Goal: Task Accomplishment & Management: Complete application form

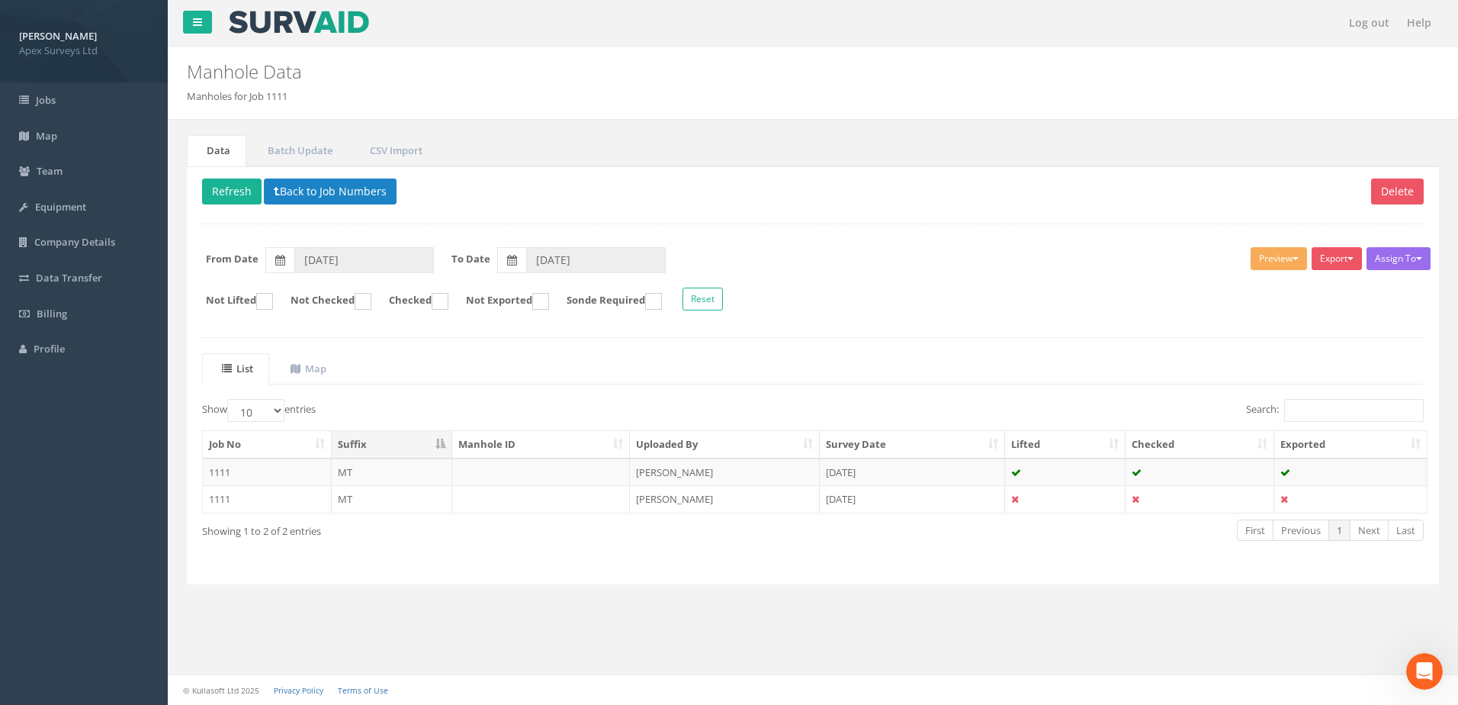
drag, startPoint x: 345, startPoint y: 616, endPoint x: 349, endPoint y: 608, distance: 8.9
click at [345, 616] on div "Data Batch Update CSV Import Delete Refresh Back to Job Numbers Assign To No Co…" at bounding box center [812, 377] width 1267 height 514
click at [238, 190] on button "Refresh" at bounding box center [231, 191] width 59 height 26
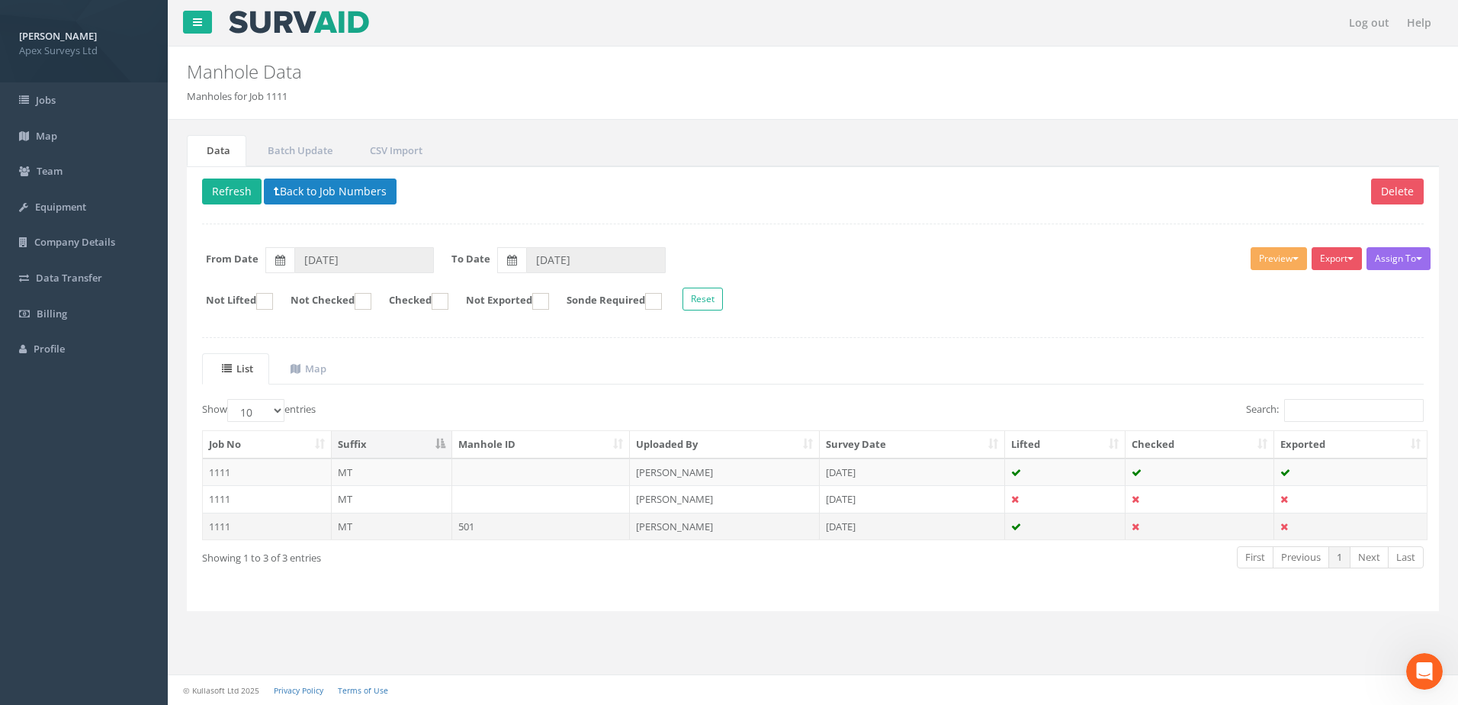
click at [496, 523] on td "501" at bounding box center [541, 525] width 178 height 27
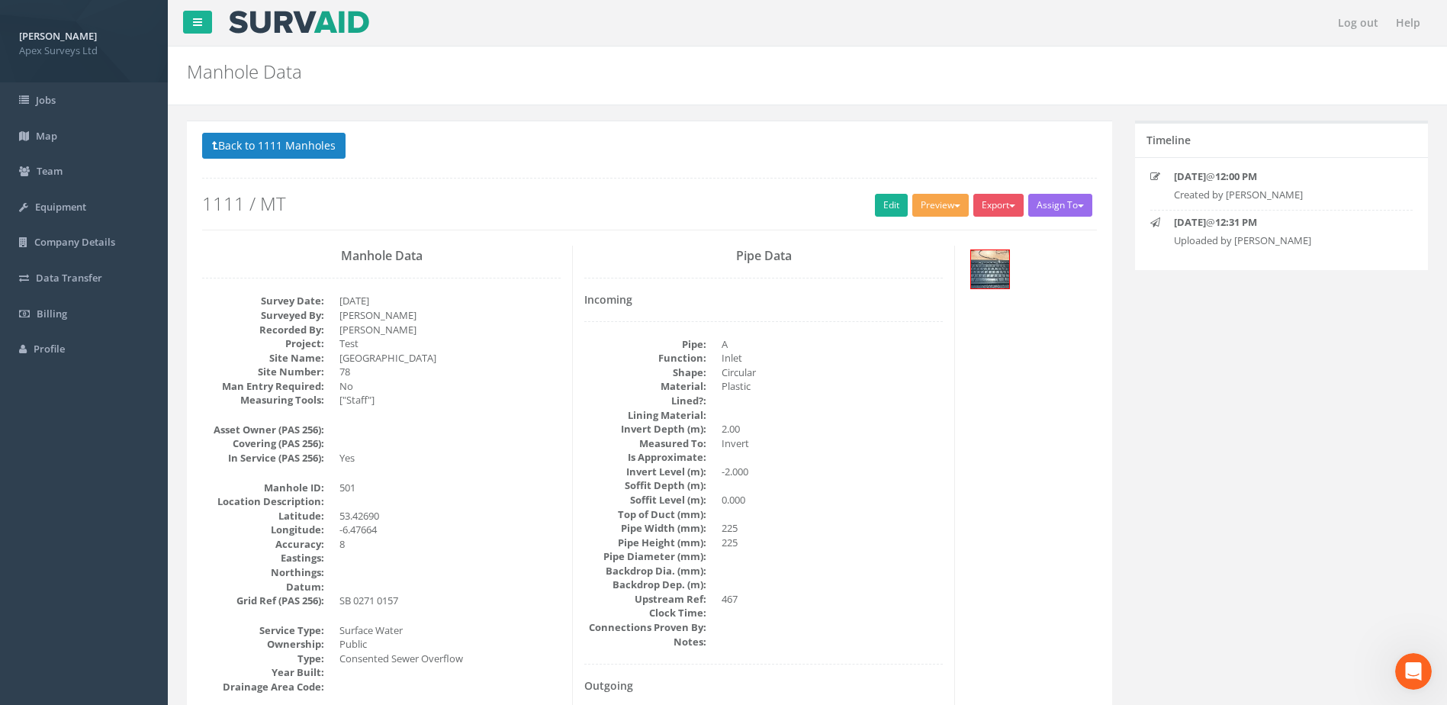
click at [943, 200] on button "Preview" at bounding box center [940, 205] width 56 height 23
click at [911, 322] on link "SurvAid Manhole" at bounding box center [912, 328] width 116 height 24
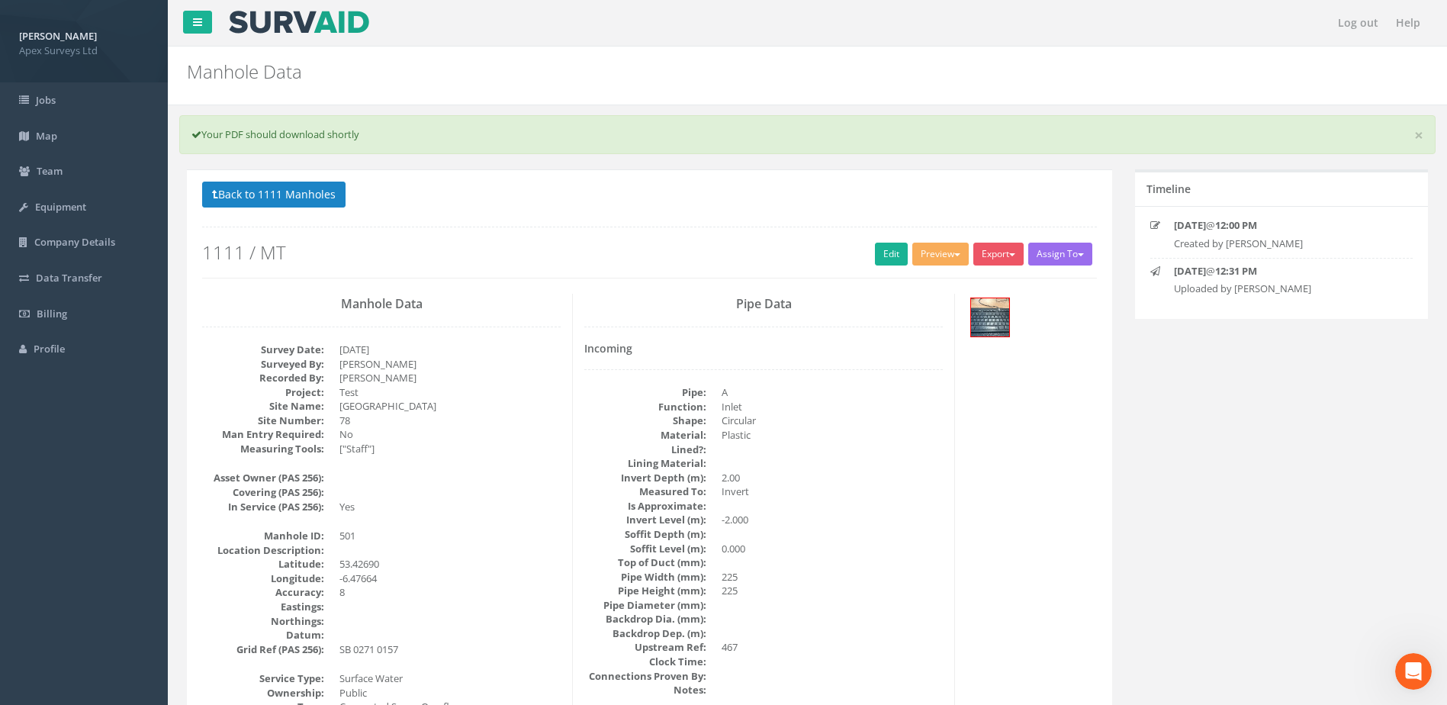
click at [943, 253] on button "Preview" at bounding box center [940, 254] width 56 height 23
click at [898, 373] on link "SurvAid Manhole" at bounding box center [912, 377] width 116 height 24
click at [877, 252] on link "Edit" at bounding box center [891, 254] width 33 height 23
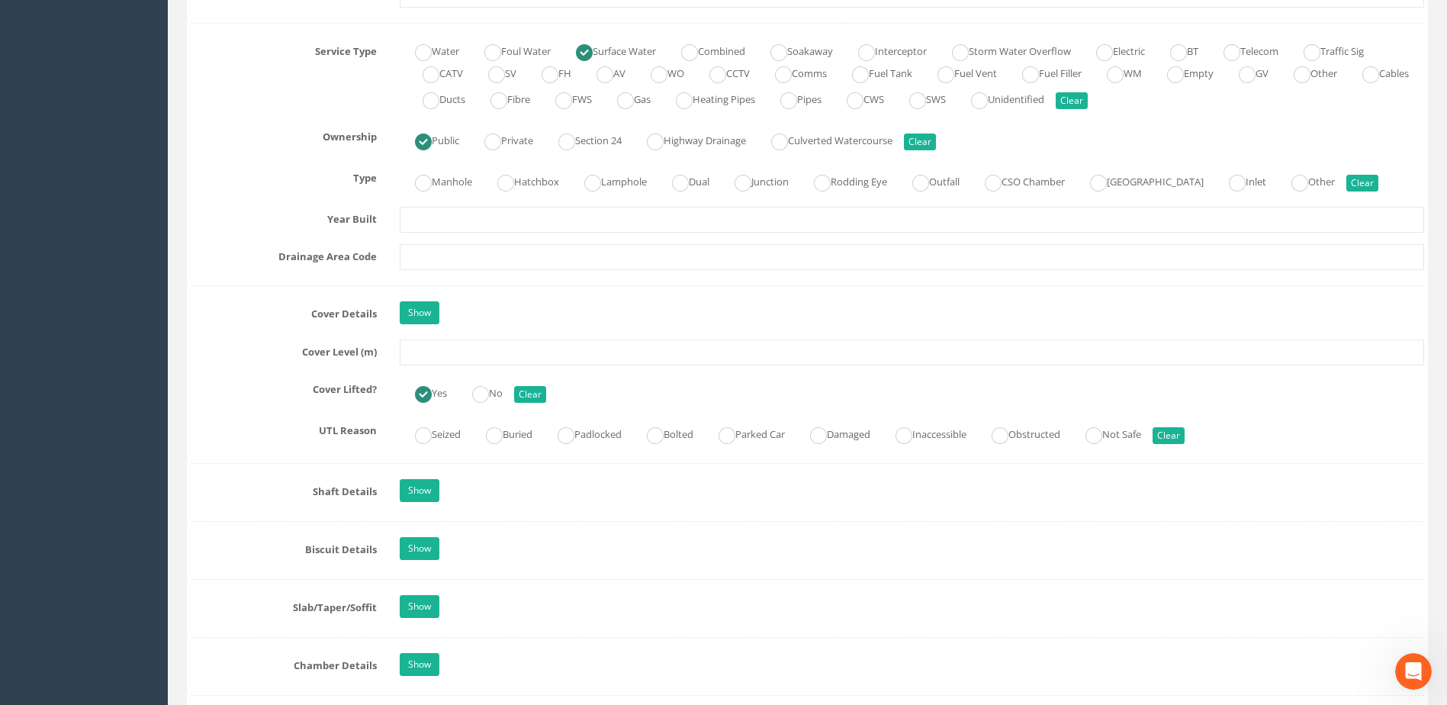
scroll to position [1144, 0]
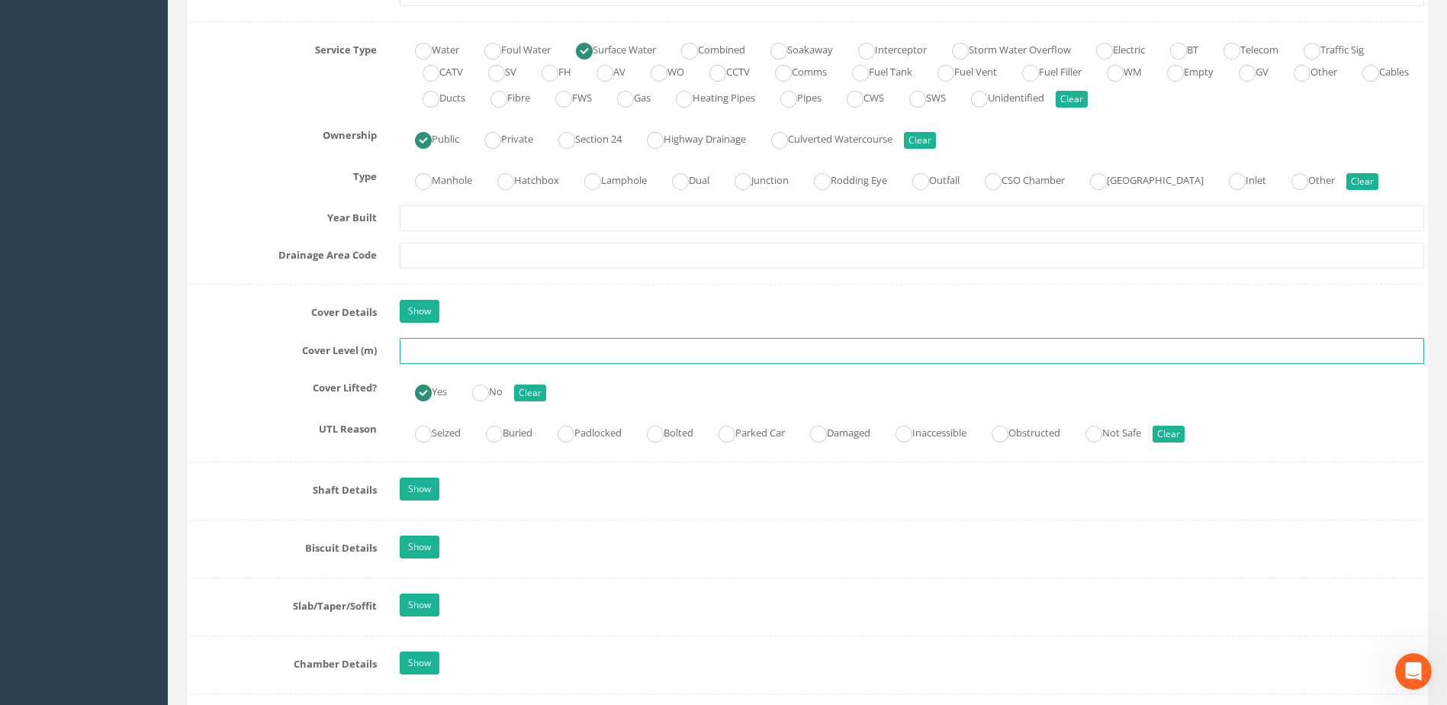
click at [421, 347] on input "text" at bounding box center [912, 351] width 1024 height 26
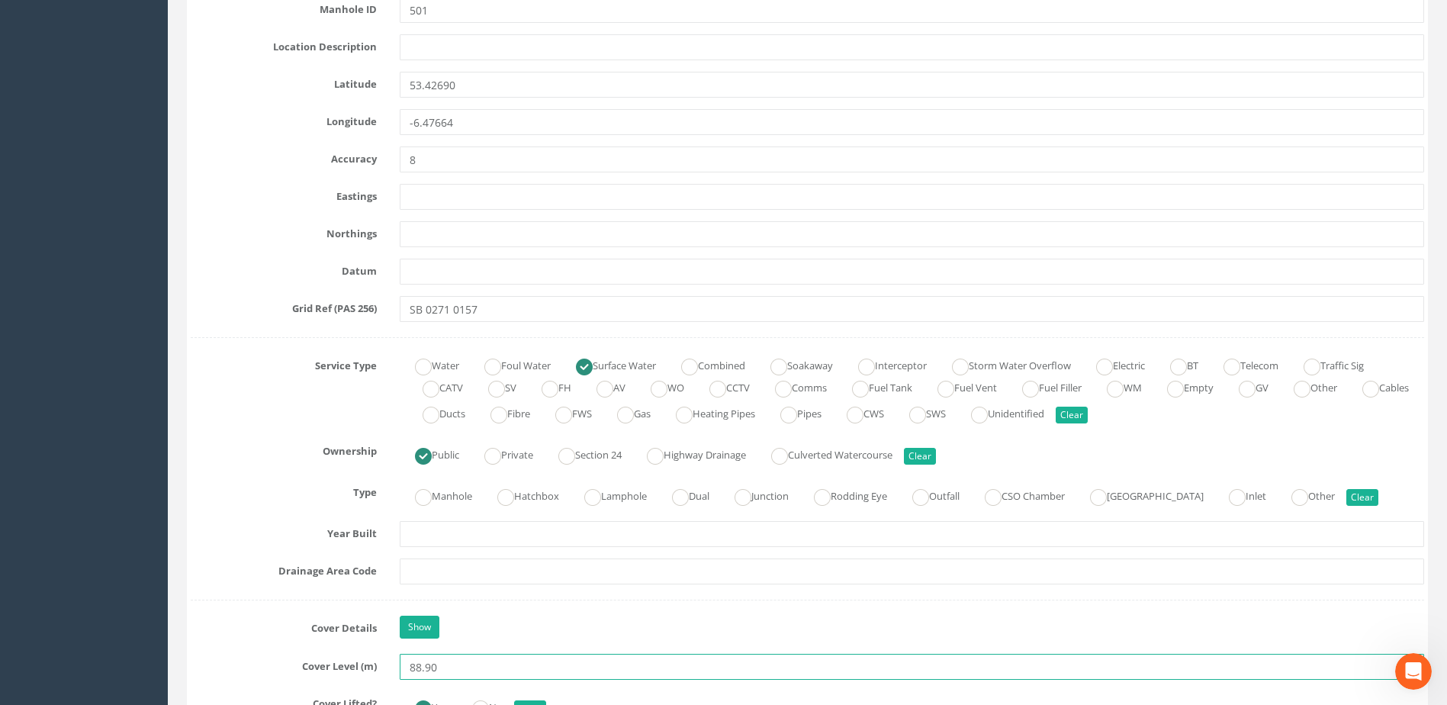
scroll to position [686, 0]
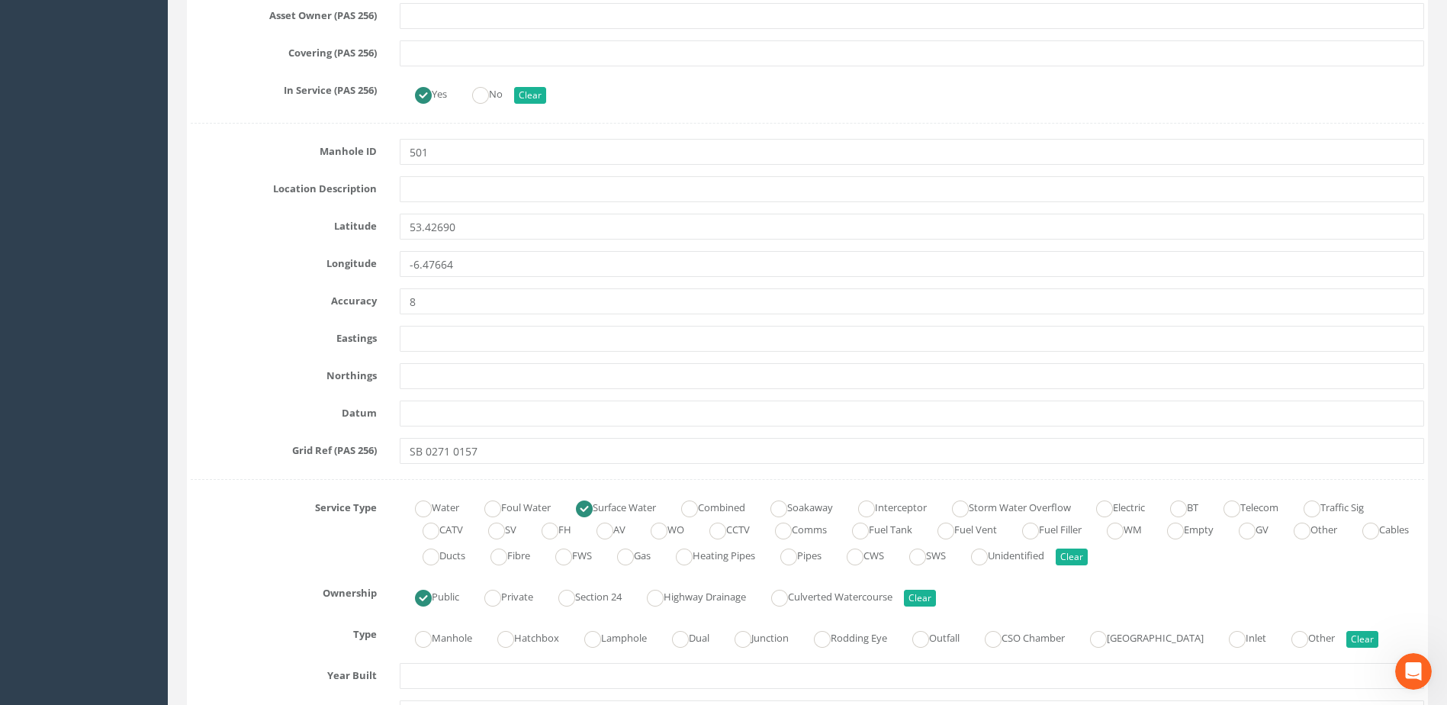
type input "88.90"
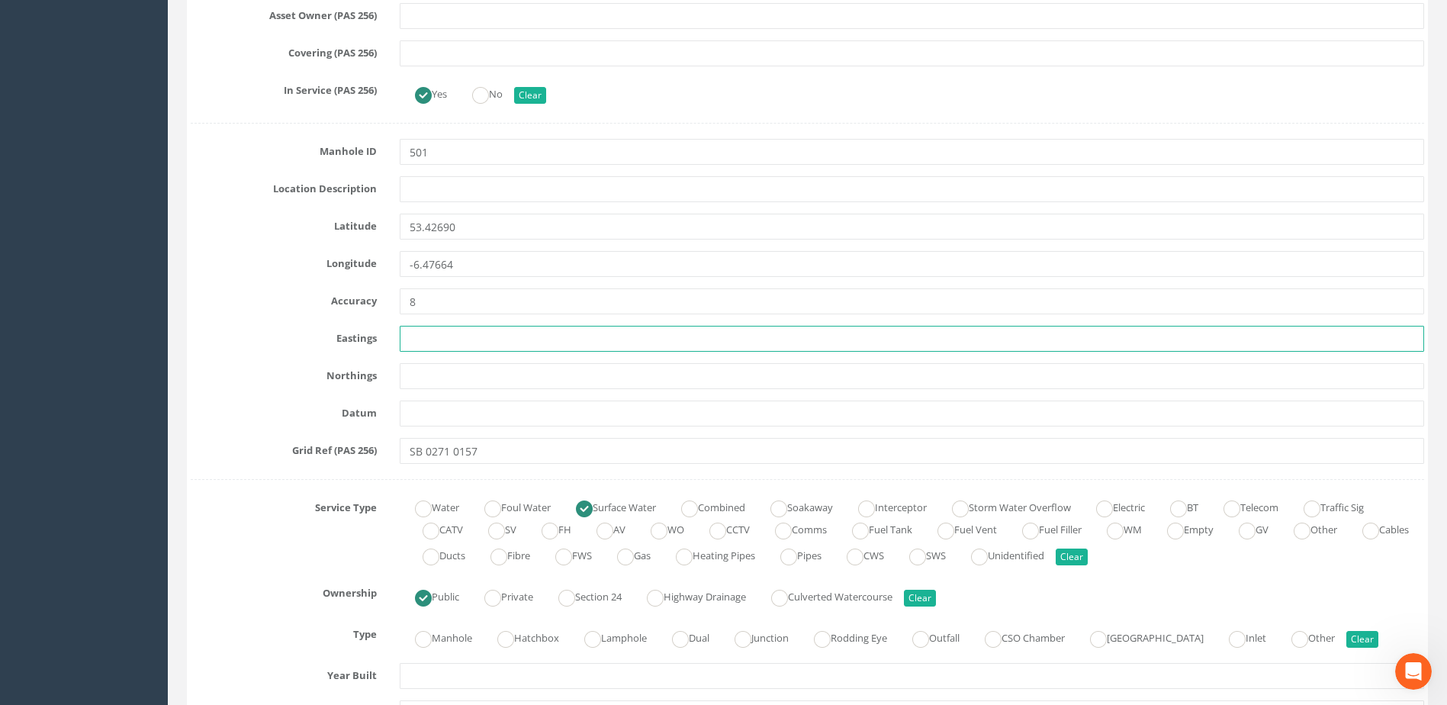
click at [413, 345] on input "text" at bounding box center [912, 339] width 1024 height 26
type input "730666"
type input "6"
type input "531222"
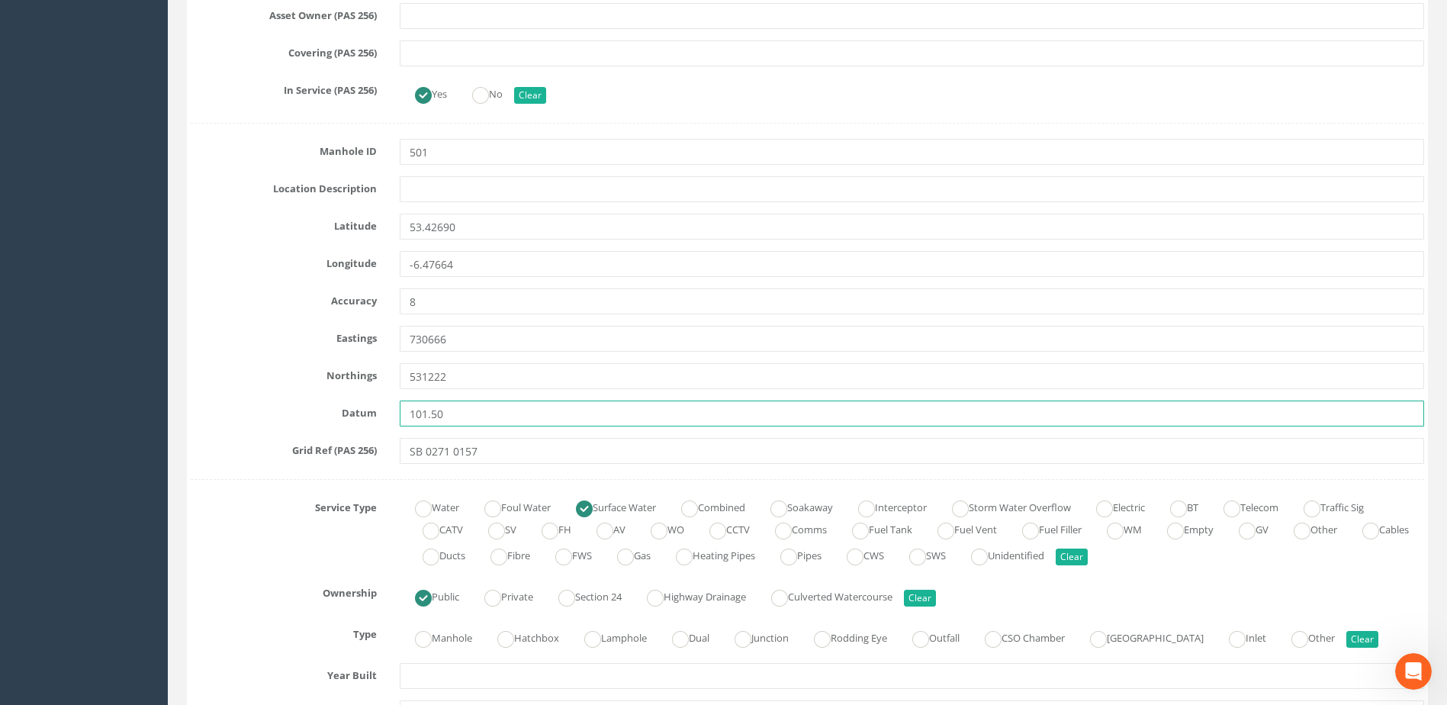
type input "101.50"
drag, startPoint x: 467, startPoint y: 411, endPoint x: 232, endPoint y: 413, distance: 234.9
click at [232, 413] on div "Datum 101.50" at bounding box center [807, 413] width 1256 height 26
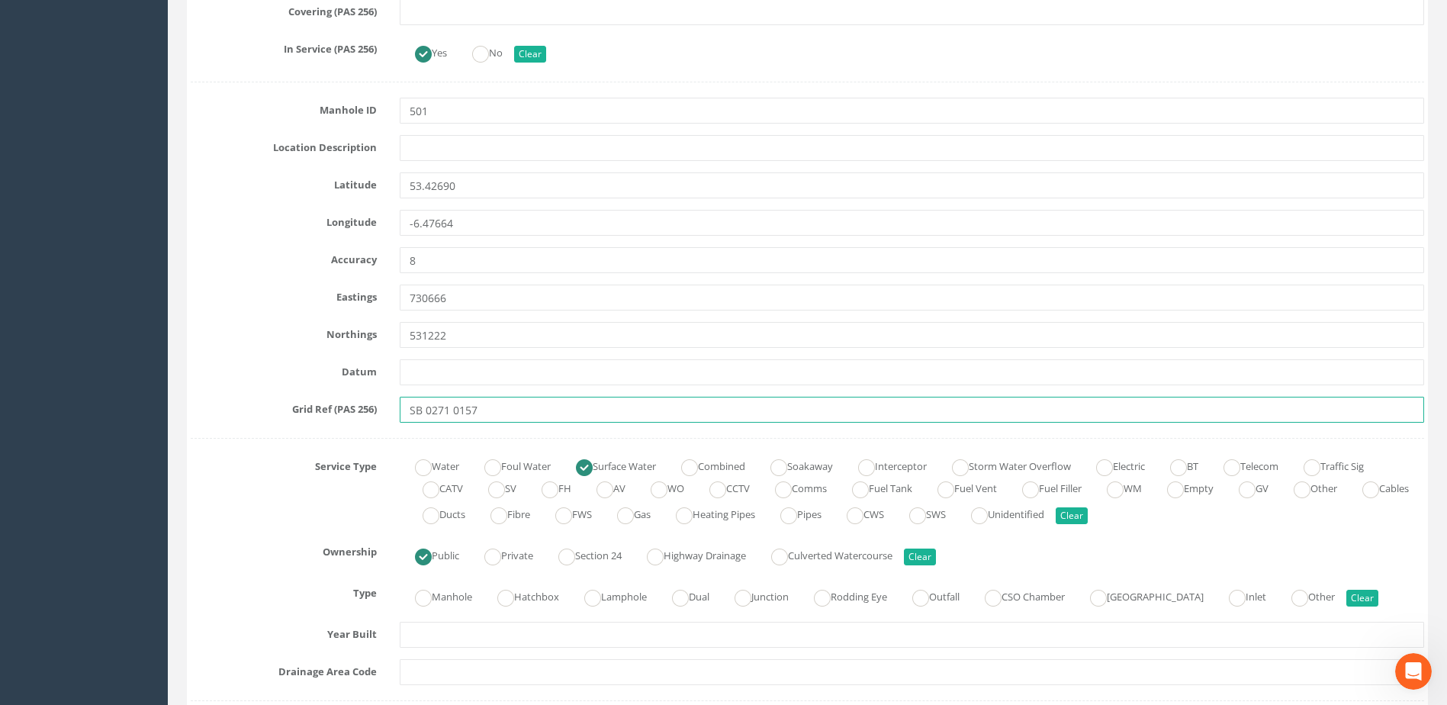
scroll to position [763, 0]
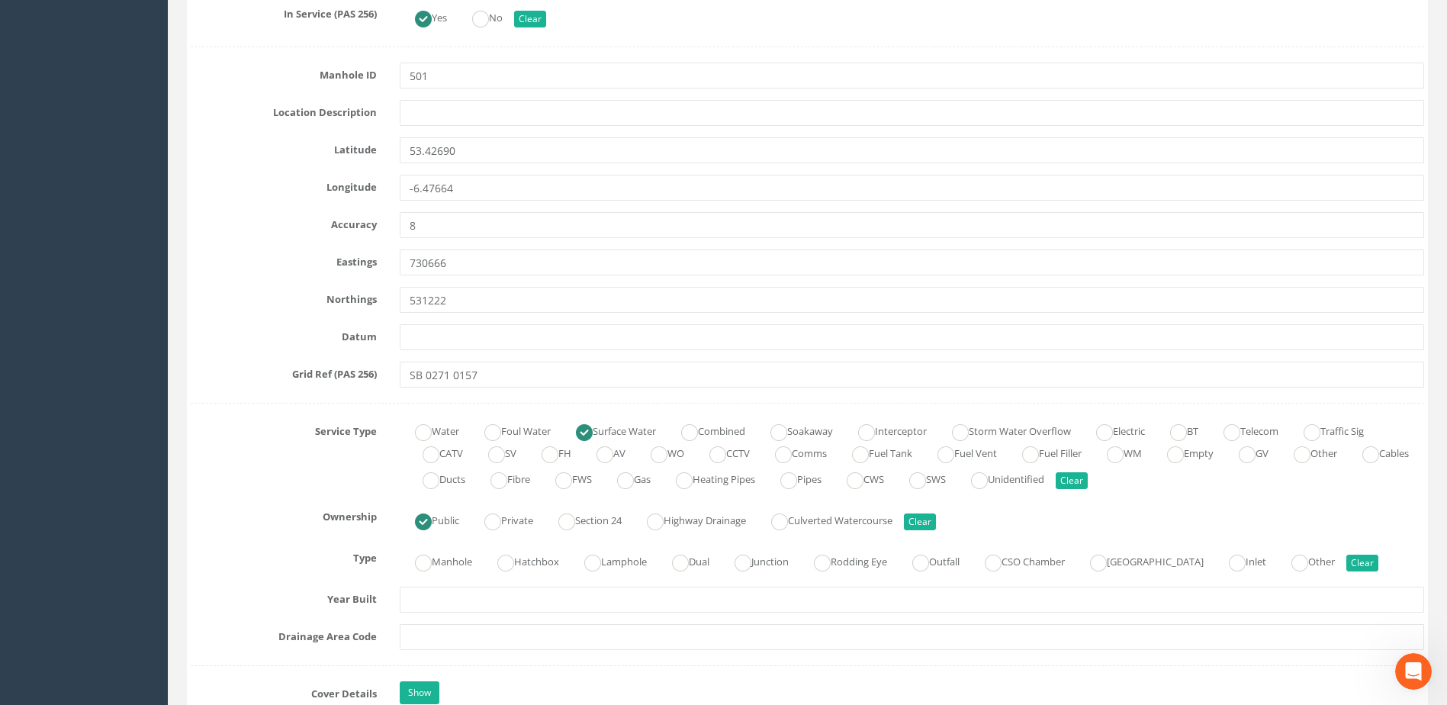
click at [333, 378] on label "Grid Ref (PAS 256)" at bounding box center [283, 371] width 209 height 20
click at [423, 375] on input "SB 0271 0157" at bounding box center [912, 374] width 1024 height 26
drag, startPoint x: 513, startPoint y: 377, endPoint x: 160, endPoint y: 375, distance: 353.1
click at [230, 442] on div "Service Type Water Foul Water Surface Water Combined Soakaway Interceptor Storm…" at bounding box center [807, 456] width 1256 height 74
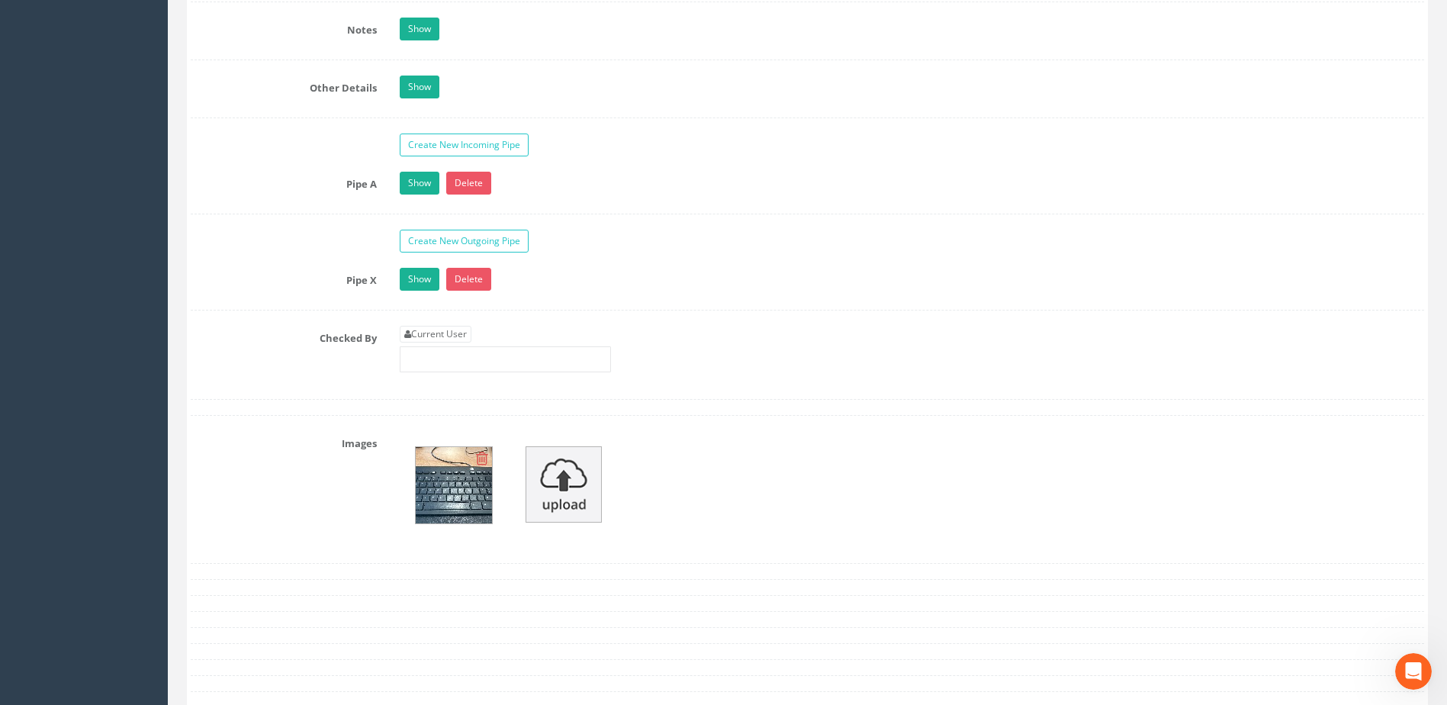
scroll to position [2440, 0]
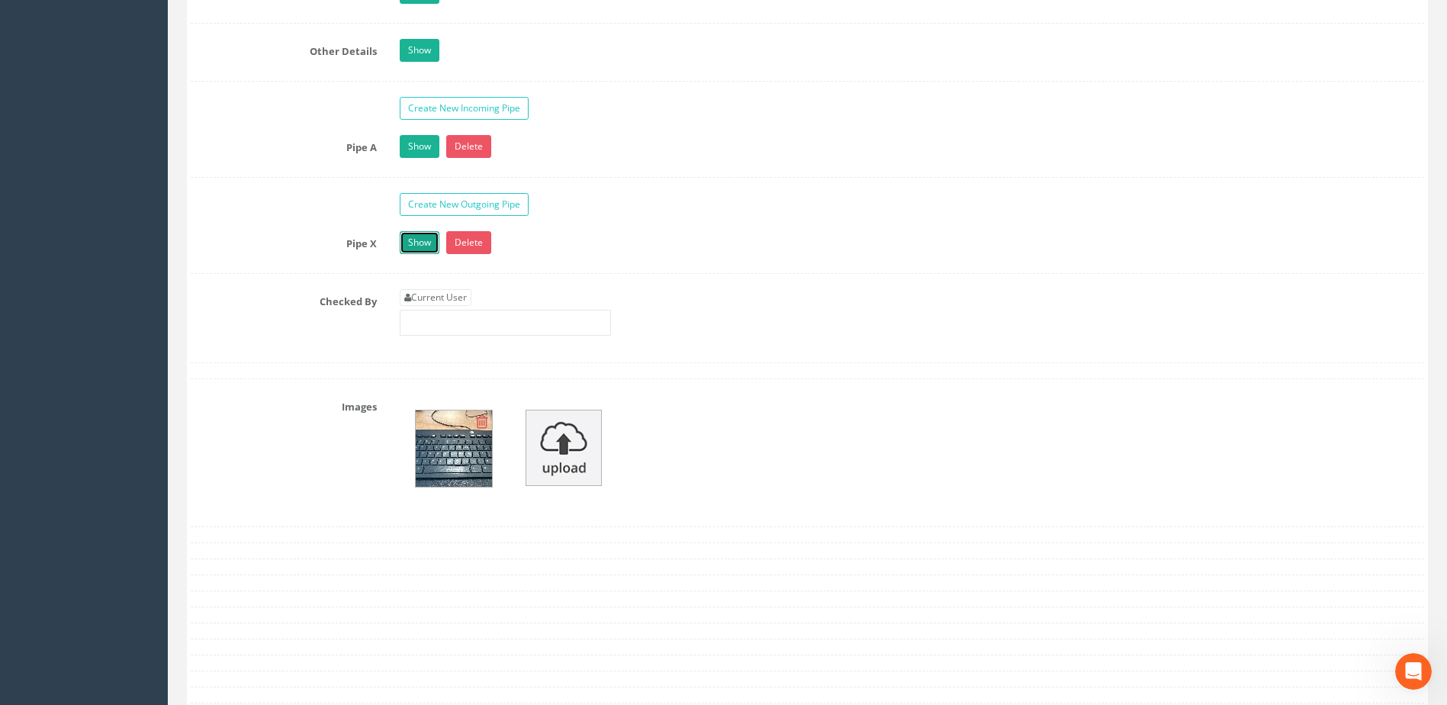
click at [421, 239] on link "Show" at bounding box center [420, 242] width 40 height 23
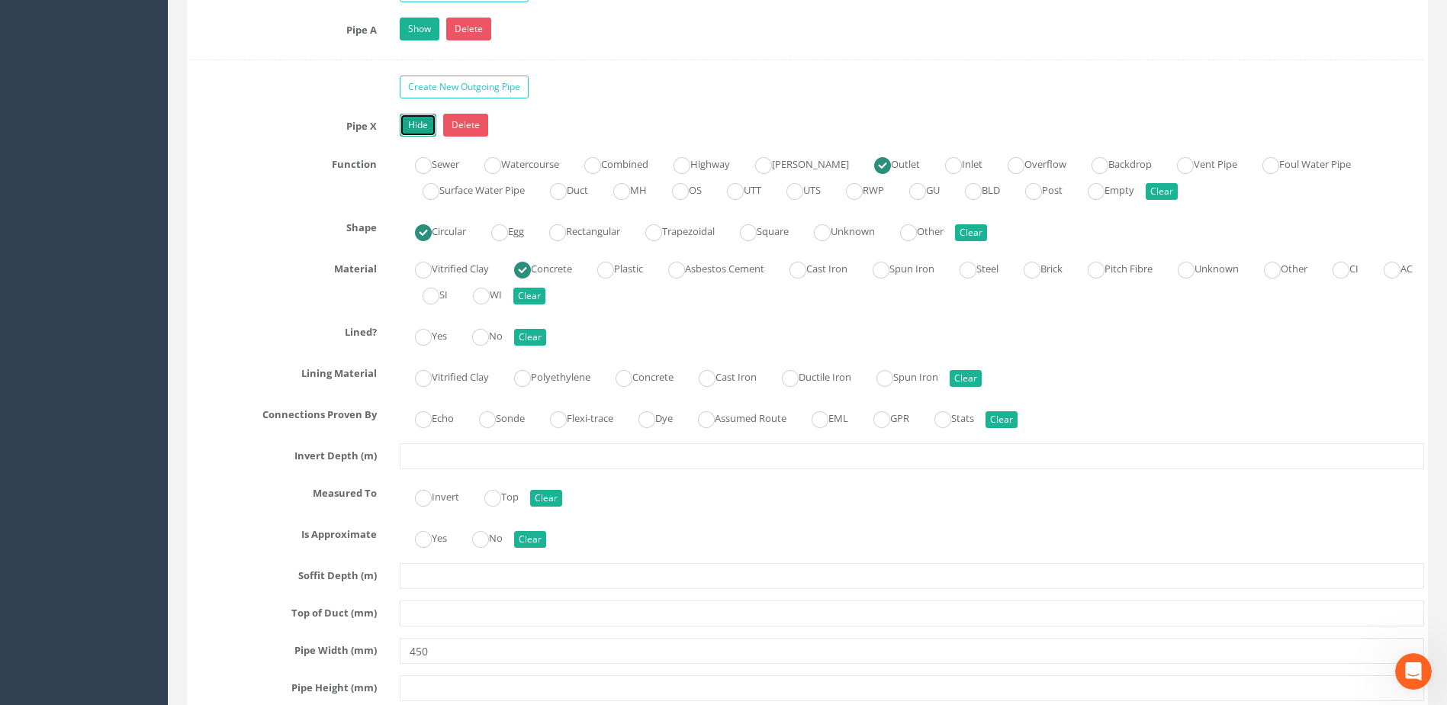
scroll to position [2593, 0]
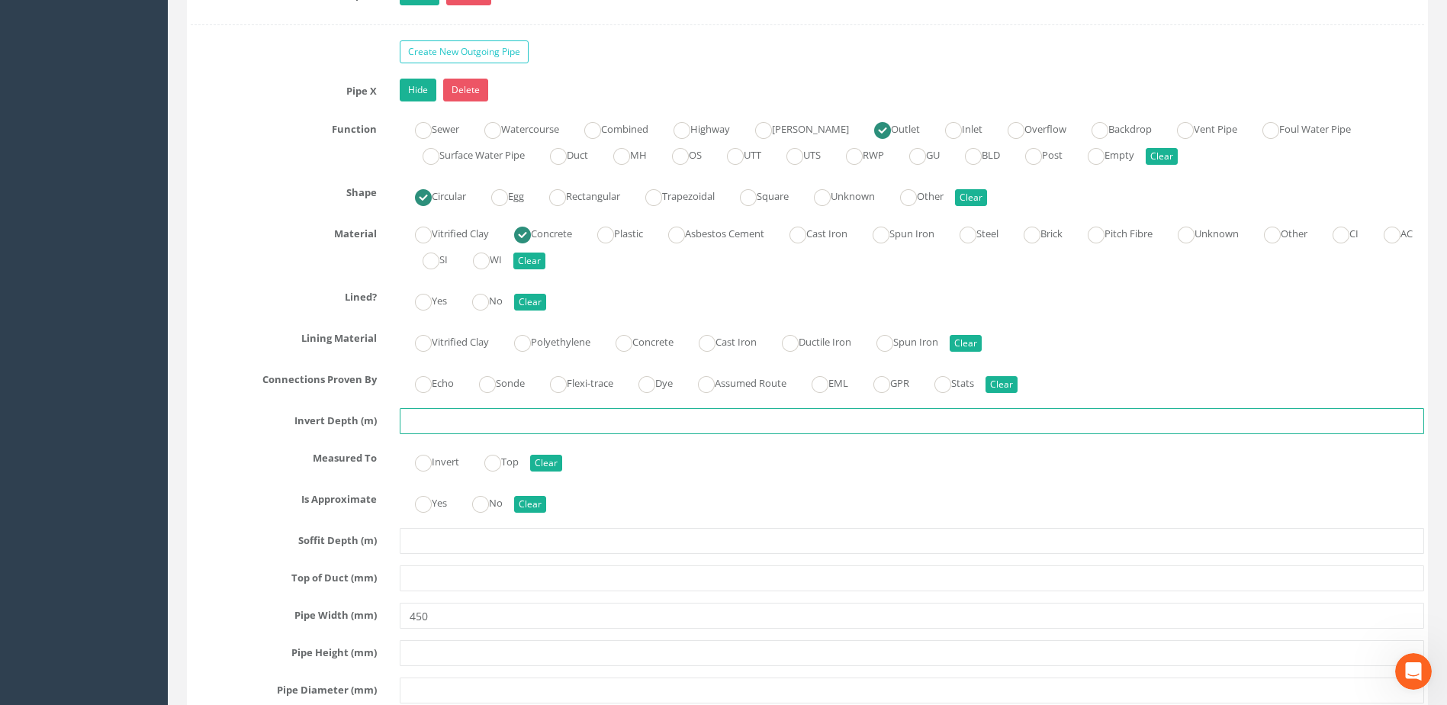
click at [445, 423] on input "text" at bounding box center [912, 421] width 1024 height 26
type input "2.15"
click at [264, 416] on label "Invert Depth (m)" at bounding box center [283, 418] width 209 height 20
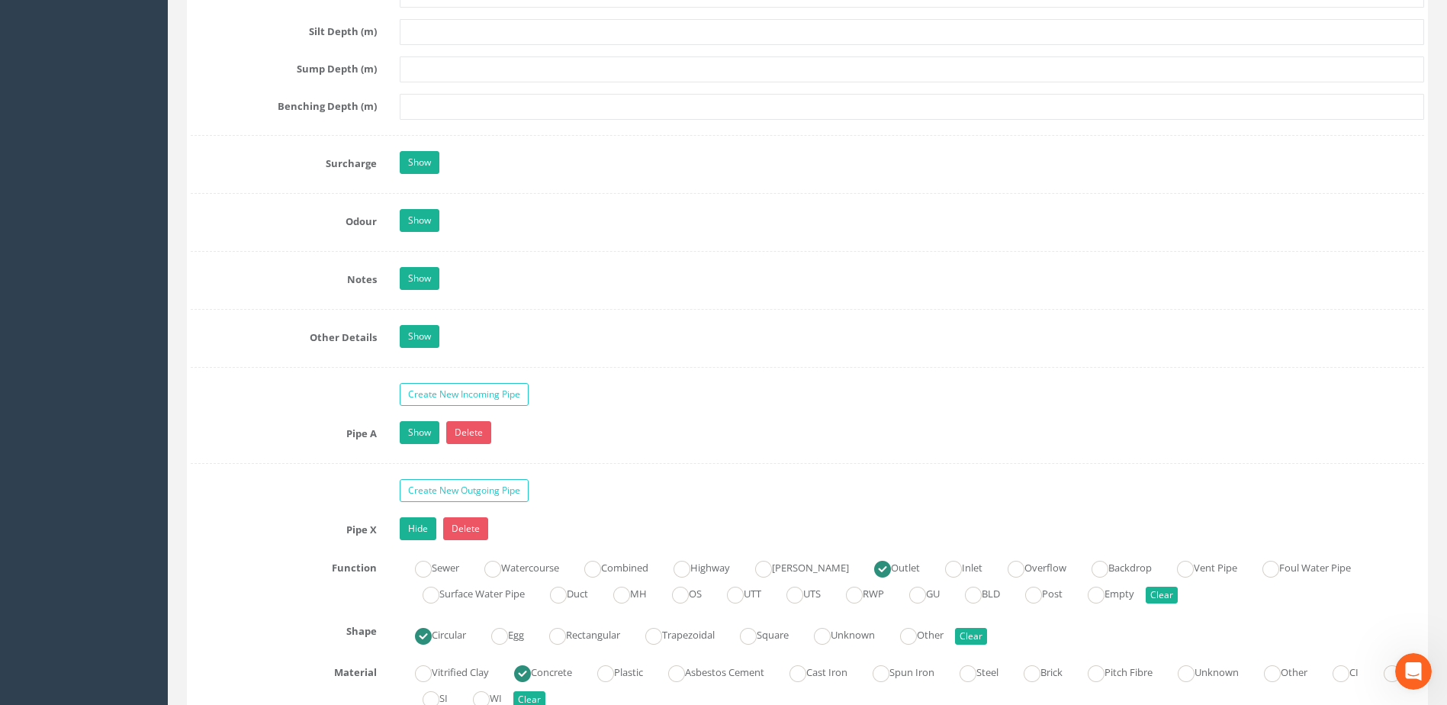
scroll to position [2135, 0]
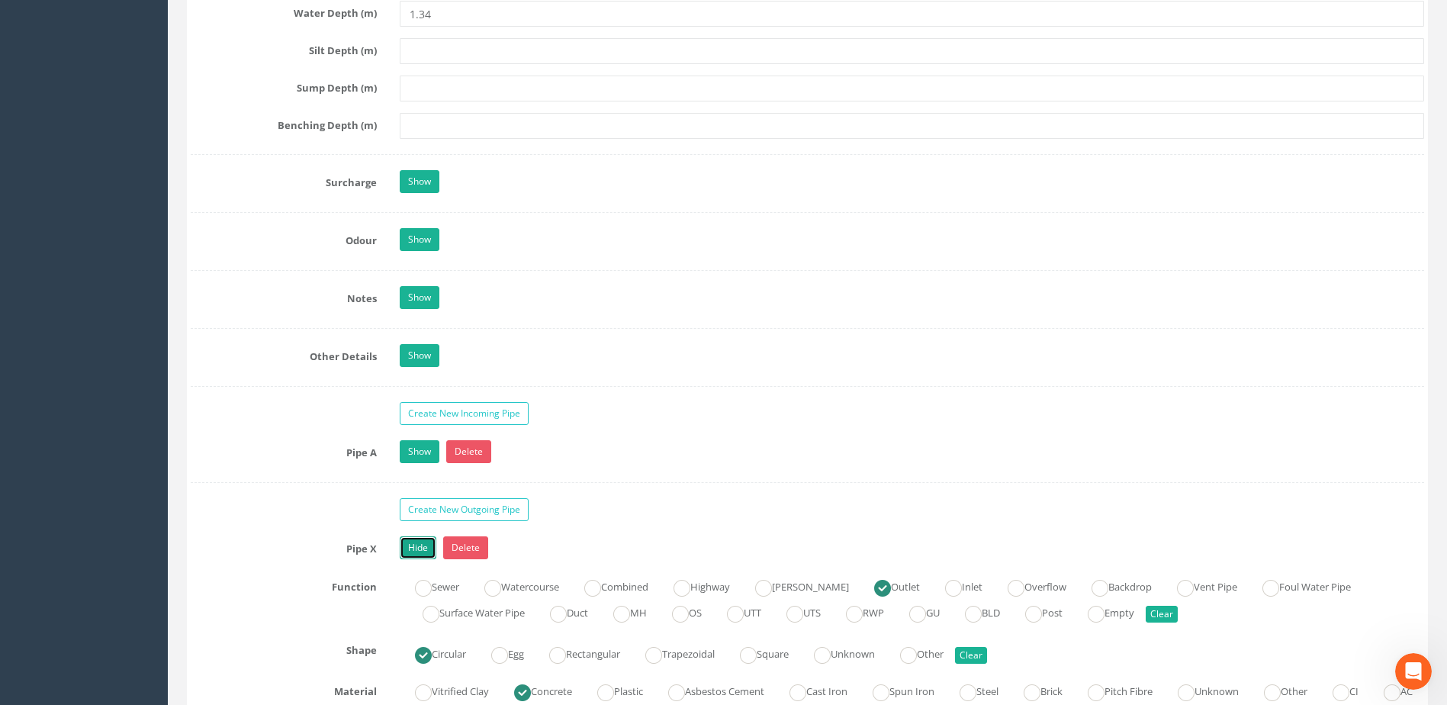
click at [419, 545] on link "Hide" at bounding box center [418, 547] width 37 height 23
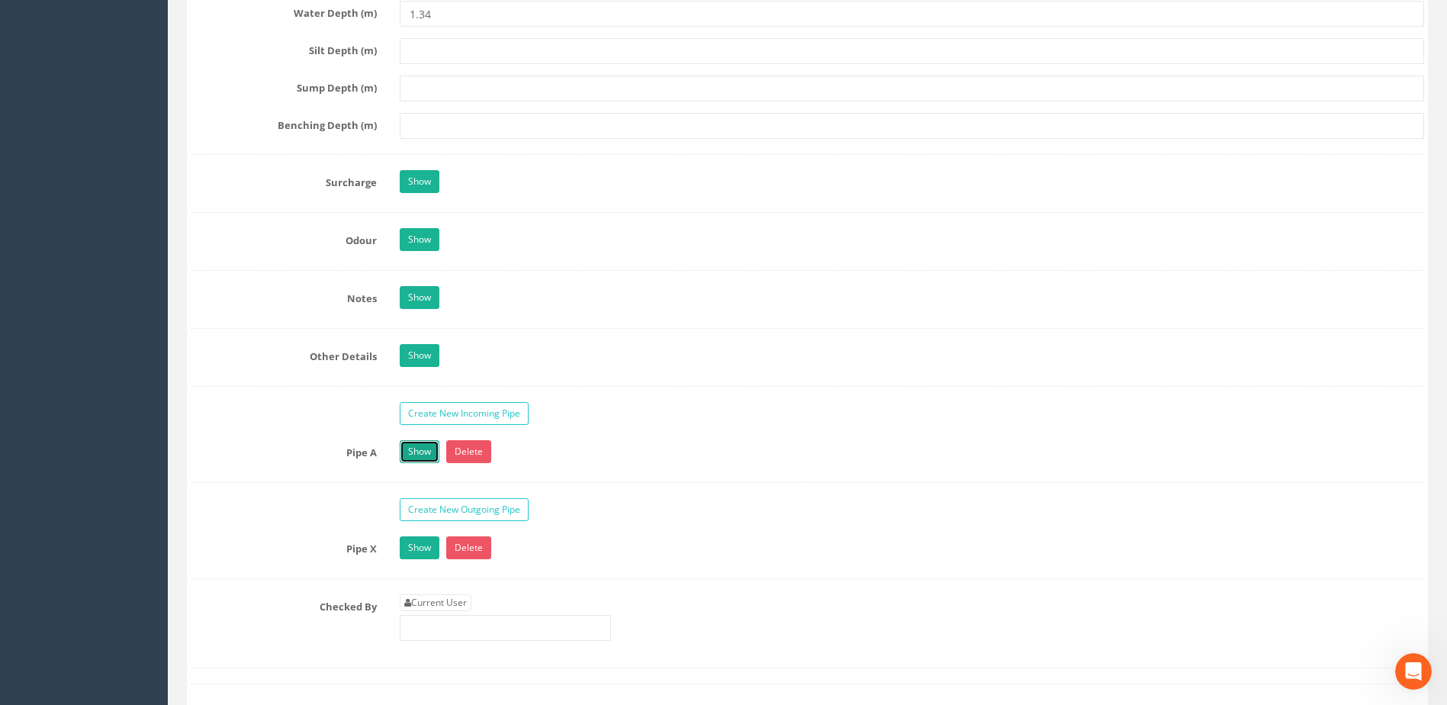
click at [406, 451] on link "Show" at bounding box center [420, 451] width 40 height 23
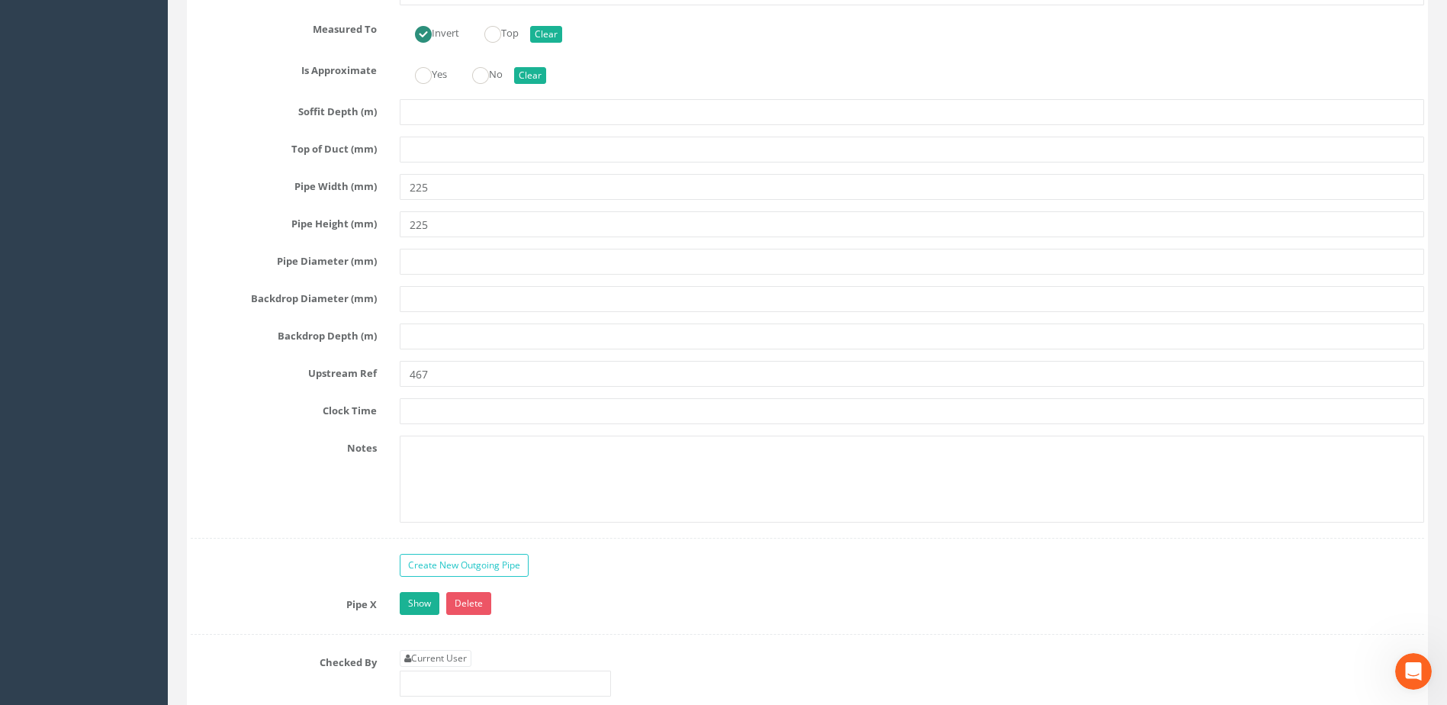
scroll to position [2898, 0]
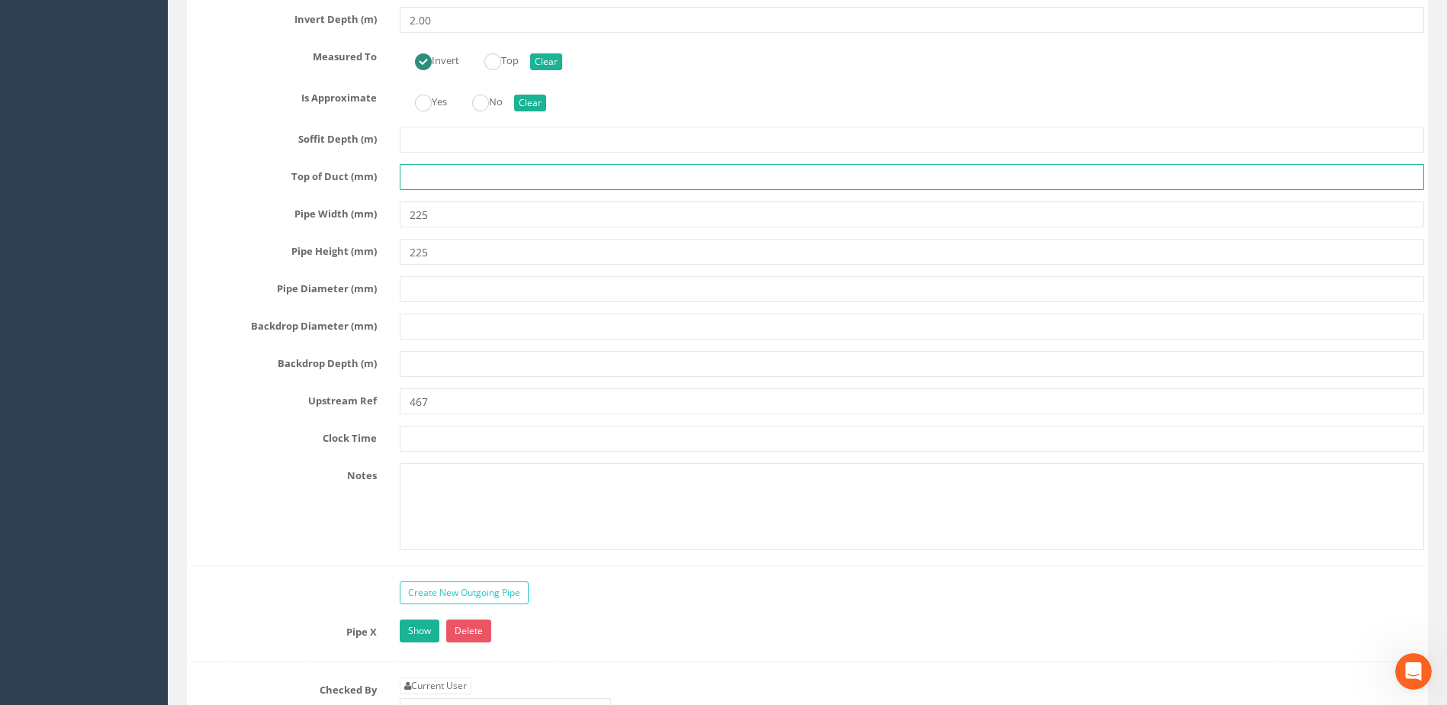
click at [413, 175] on input "text" at bounding box center [912, 177] width 1024 height 26
click at [424, 174] on input "text" at bounding box center [912, 177] width 1024 height 26
click at [429, 175] on input "text" at bounding box center [912, 177] width 1024 height 26
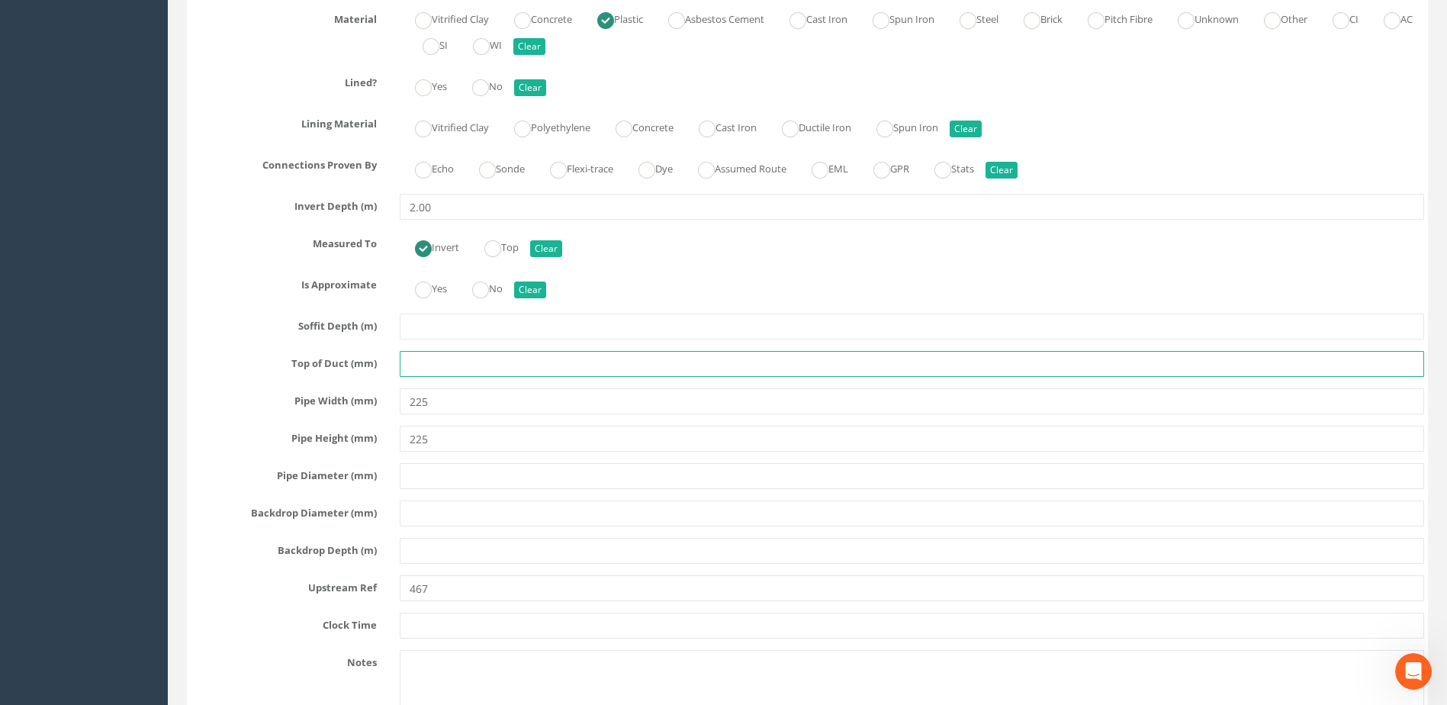
scroll to position [2669, 0]
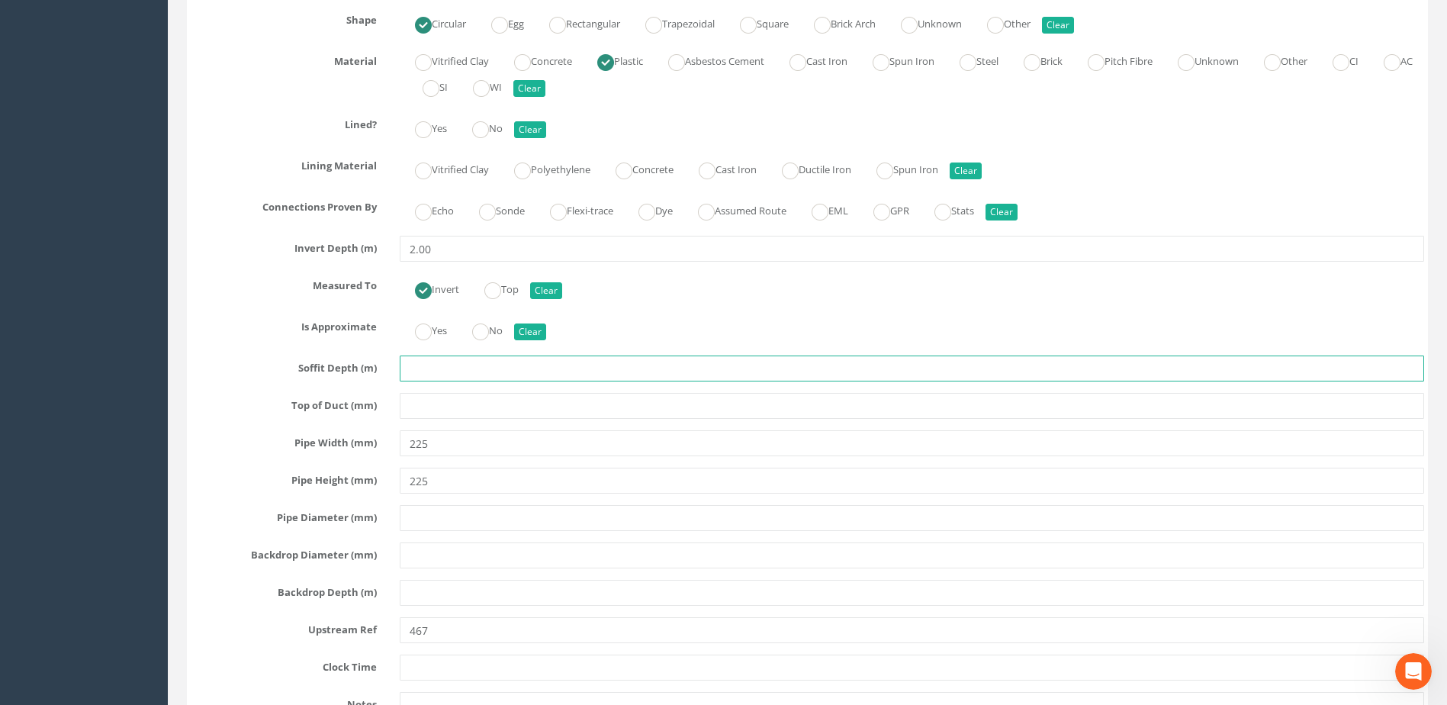
click at [427, 368] on input "text" at bounding box center [912, 368] width 1024 height 26
type input "1.75"
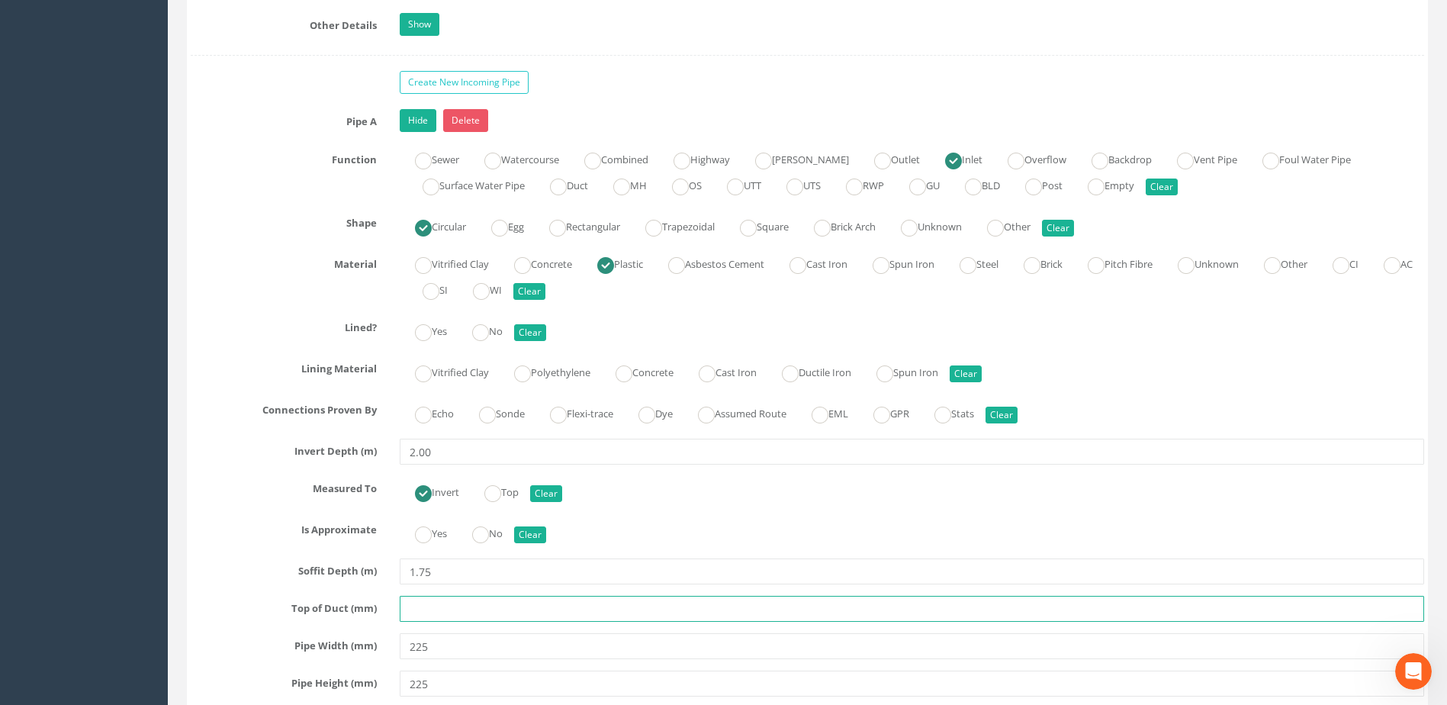
scroll to position [2440, 0]
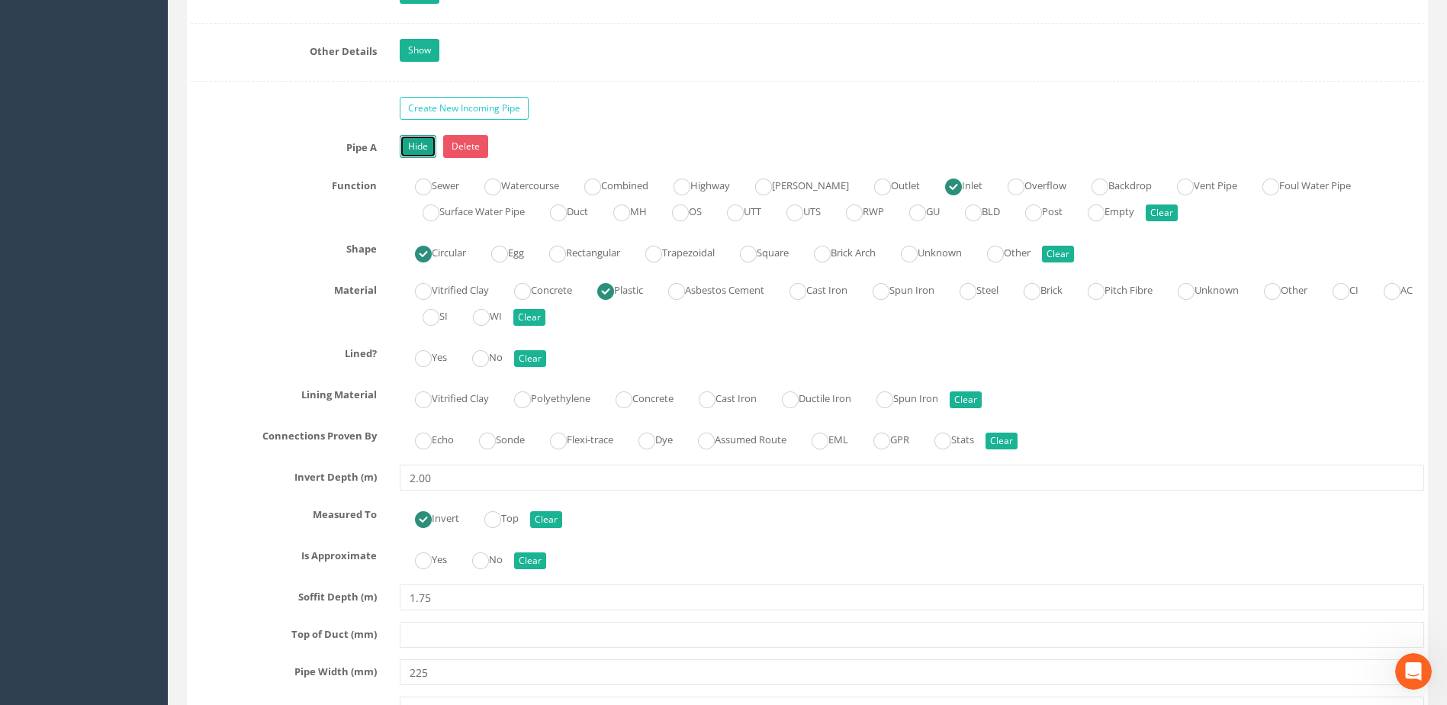
click at [422, 143] on link "Hide" at bounding box center [418, 146] width 37 height 23
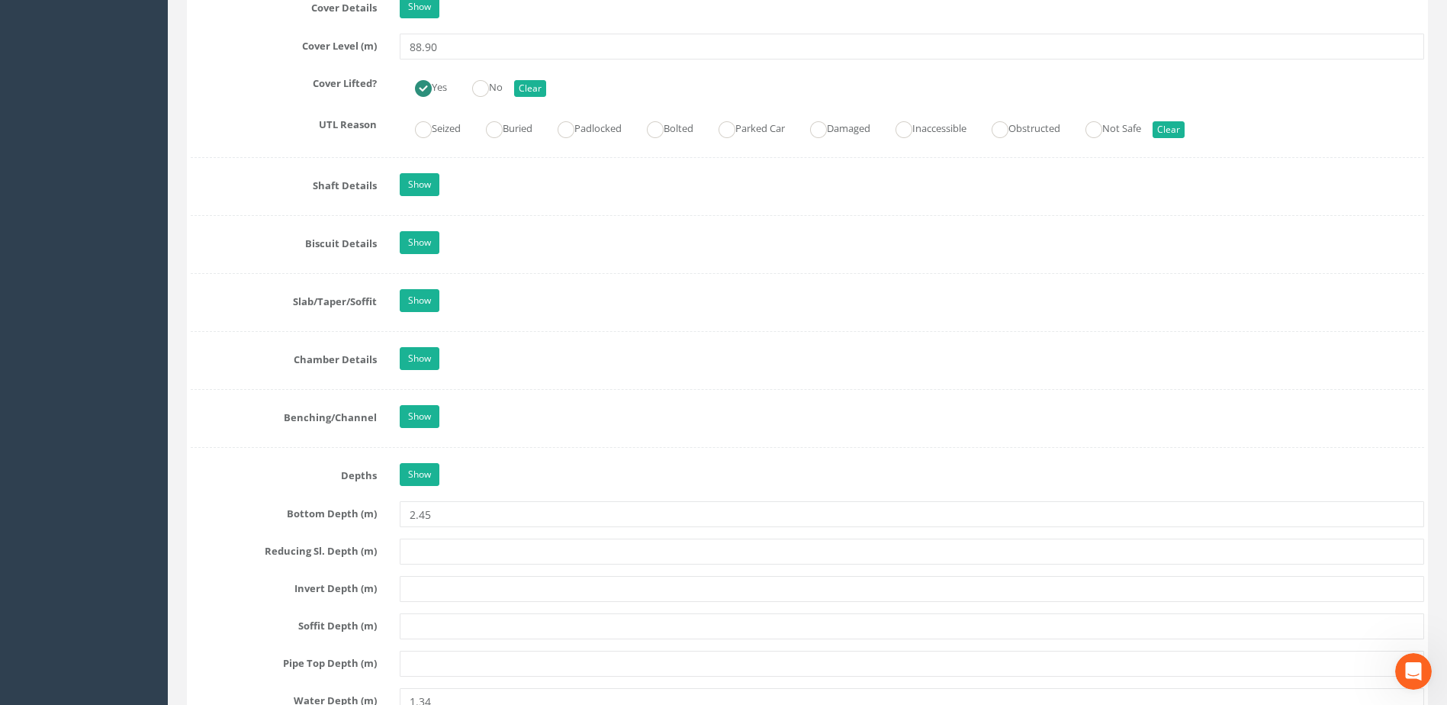
scroll to position [1449, 0]
click at [418, 358] on link "Show" at bounding box center [420, 357] width 40 height 23
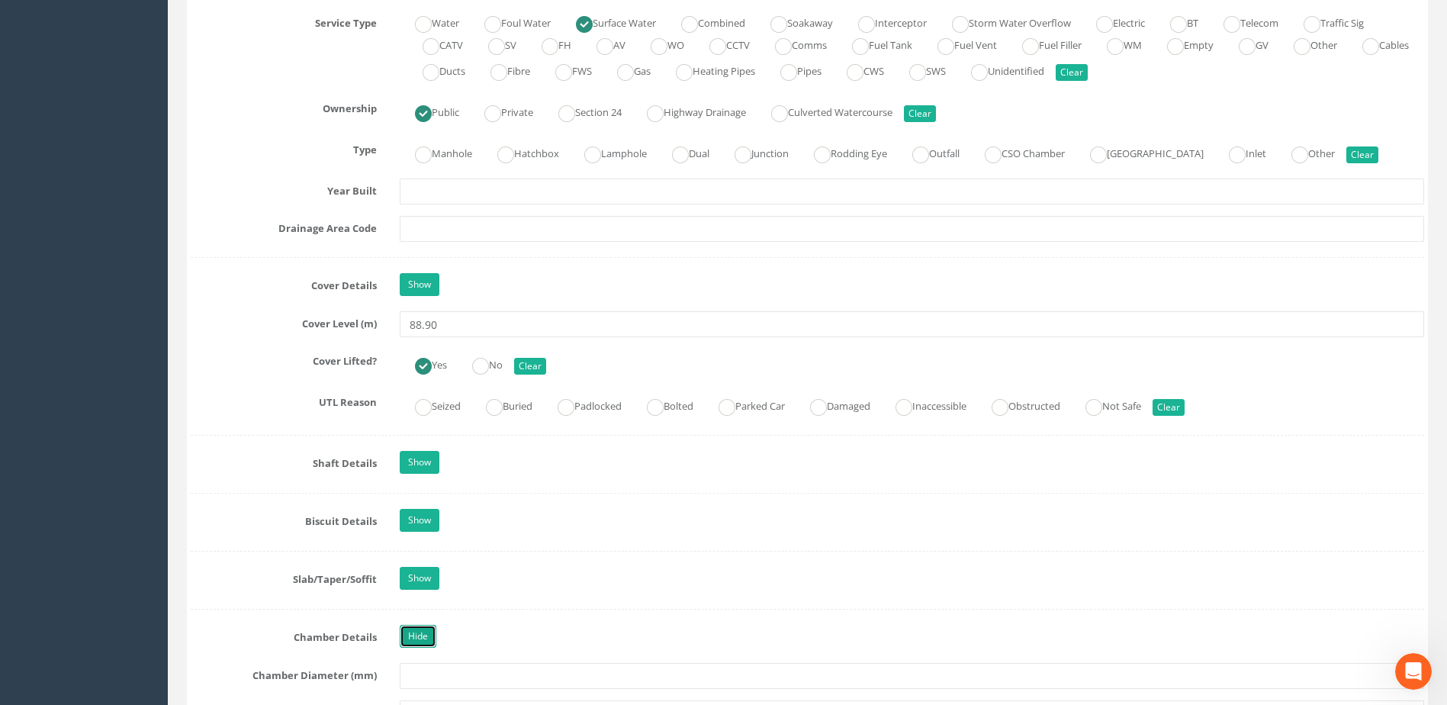
scroll to position [1144, 0]
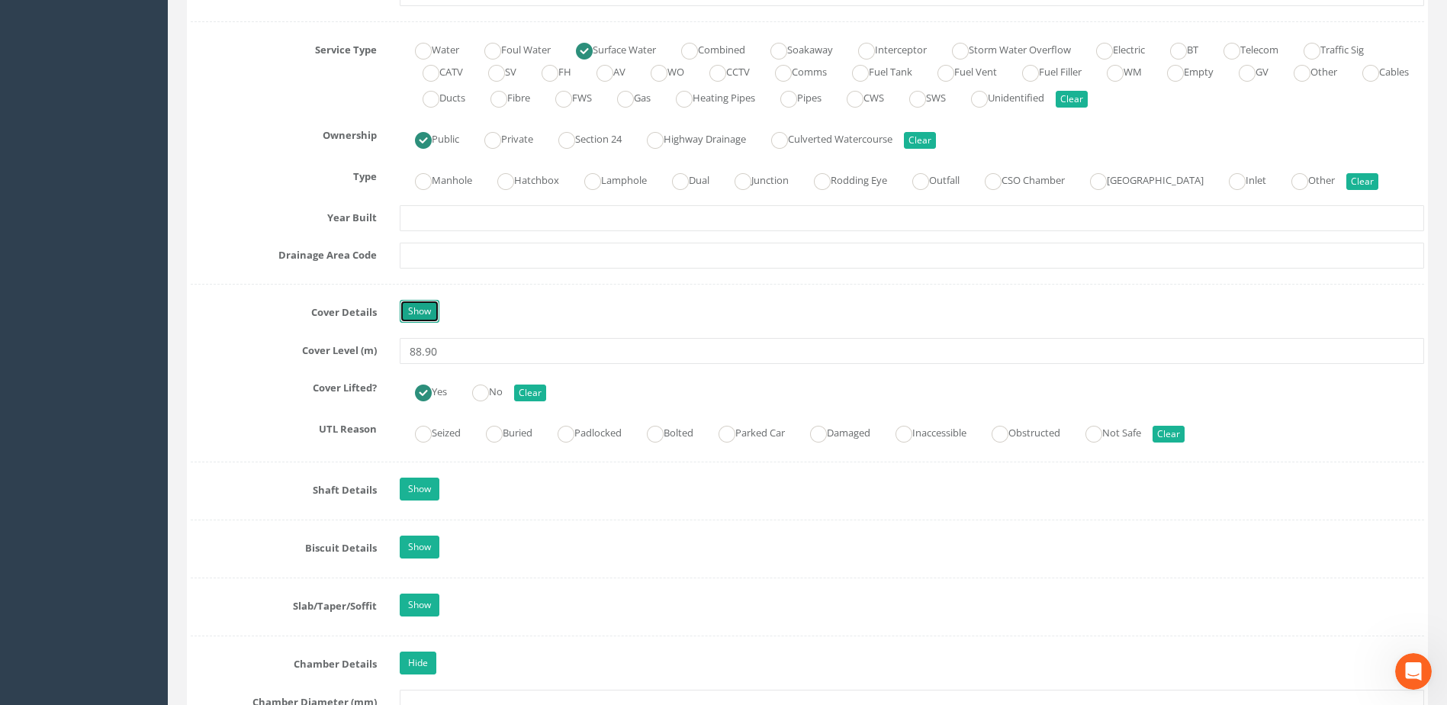
click at [429, 317] on link "Show" at bounding box center [420, 311] width 40 height 23
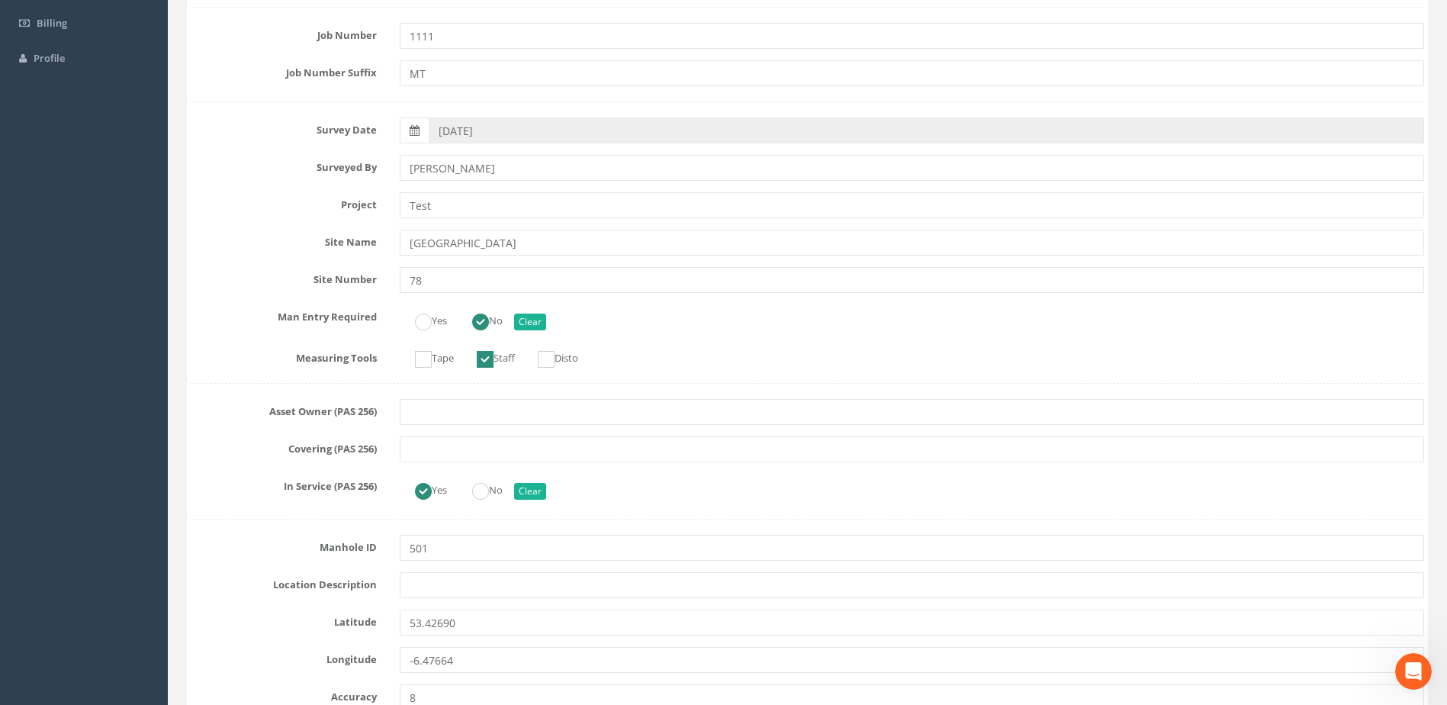
scroll to position [0, 0]
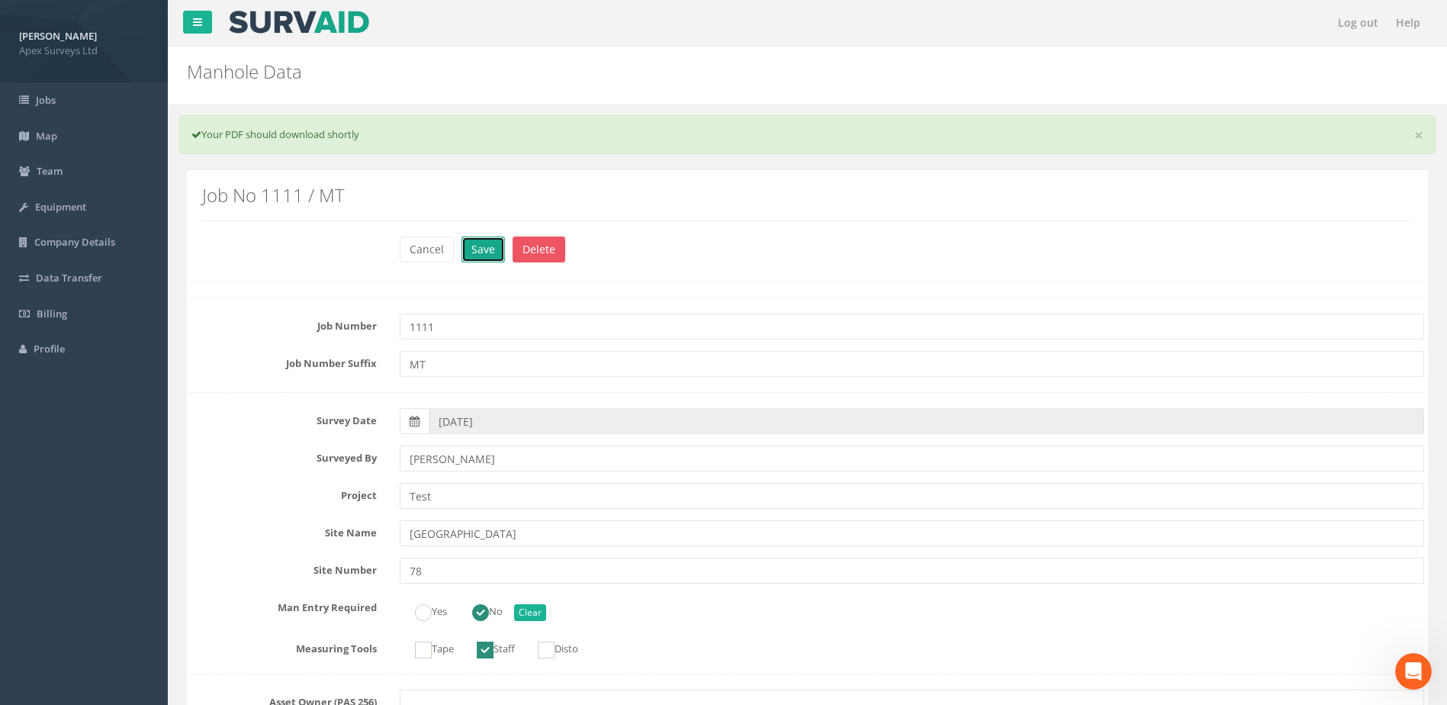
click at [487, 247] on button "Save" at bounding box center [482, 249] width 43 height 26
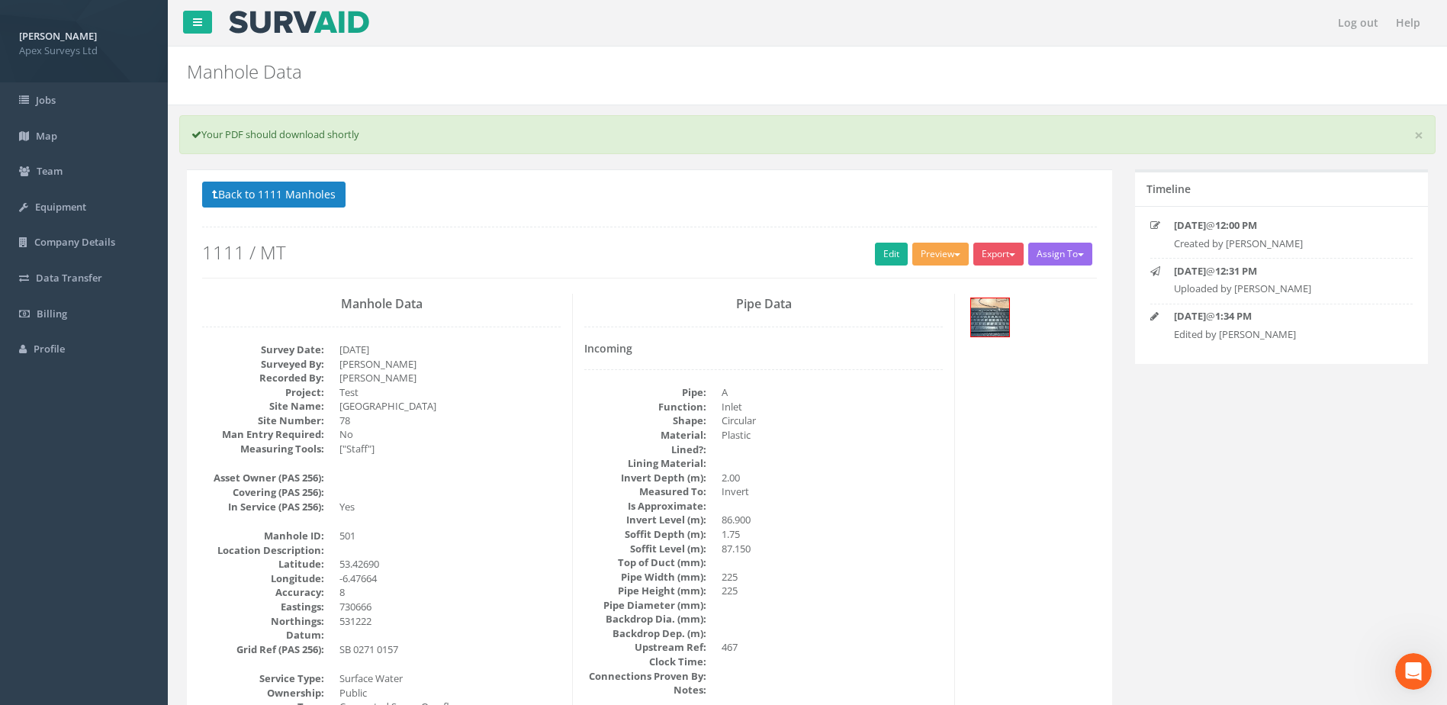
click at [930, 253] on button "Preview" at bounding box center [940, 254] width 56 height 23
click at [901, 374] on link "SurvAid Manhole" at bounding box center [912, 377] width 116 height 24
click at [1069, 259] on button "Assign To" at bounding box center [1060, 254] width 64 height 23
drag, startPoint x: 1095, startPoint y: 499, endPoint x: 1036, endPoint y: 403, distance: 112.4
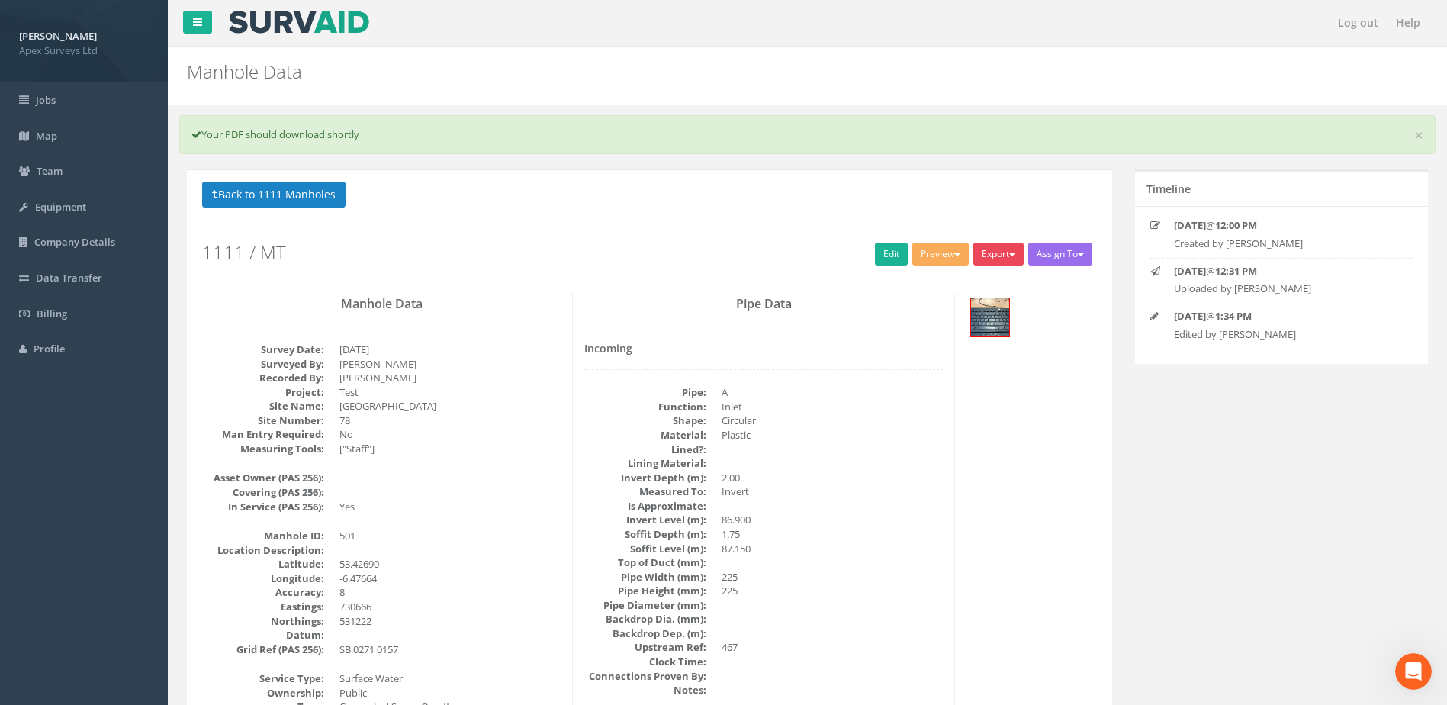
click at [1009, 255] on span "button" at bounding box center [1012, 254] width 6 height 3
click at [964, 374] on link "SurvAid Manhole" at bounding box center [967, 377] width 116 height 24
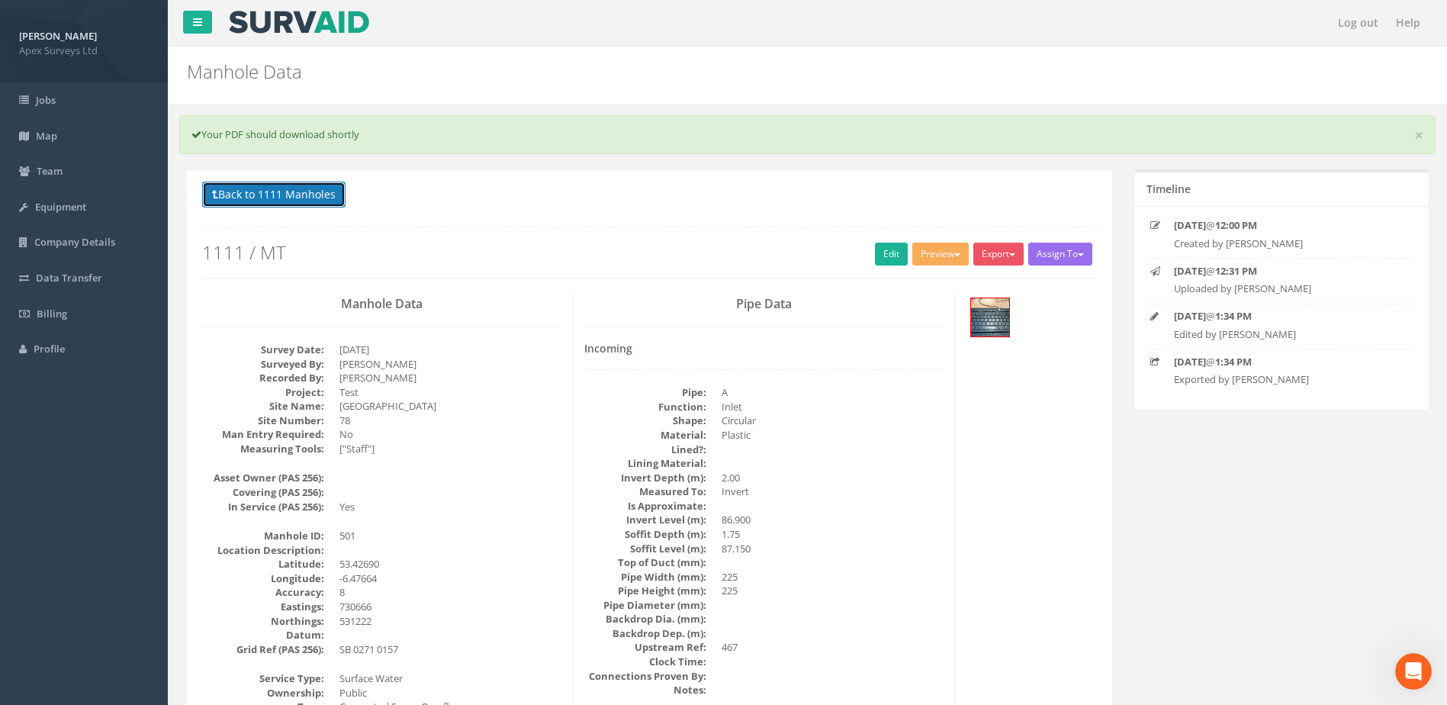
click at [269, 191] on button "Back to 1111 Manholes" at bounding box center [273, 194] width 143 height 26
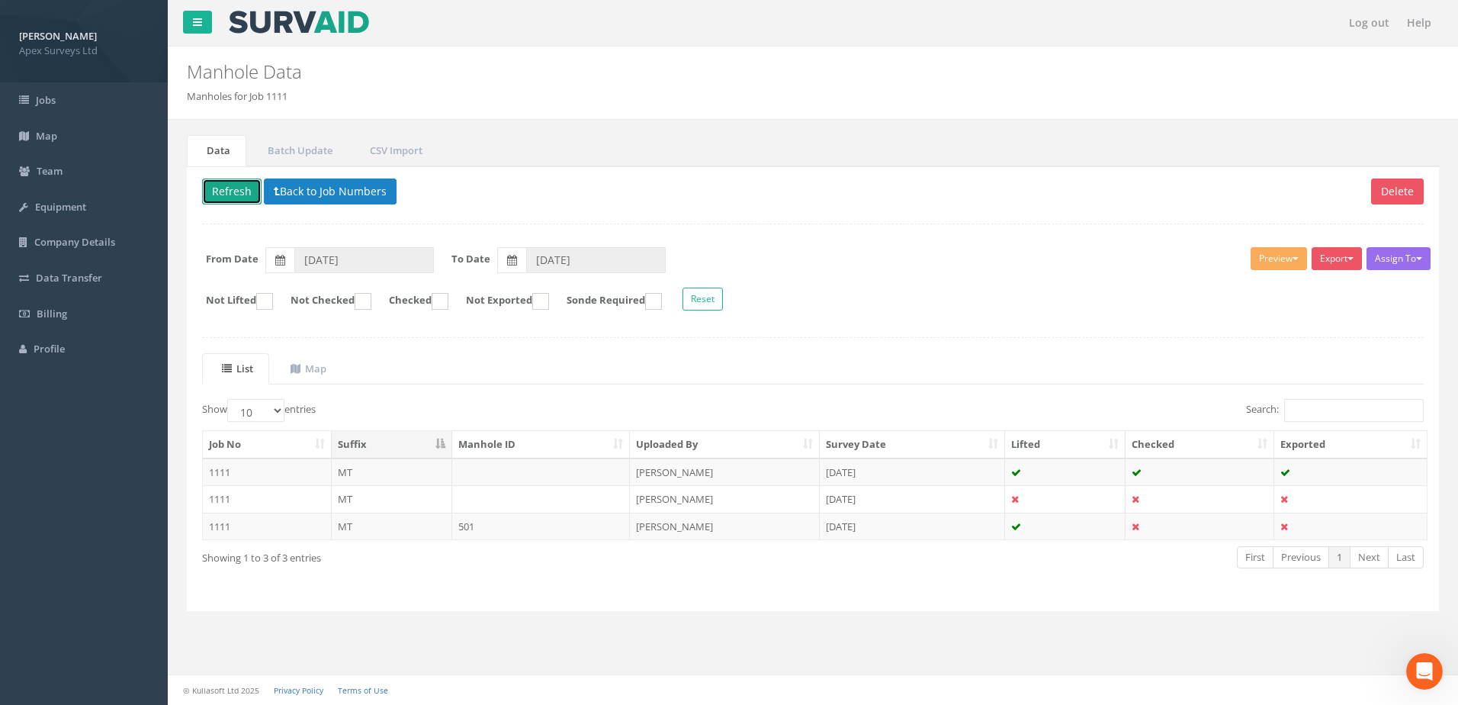
click at [234, 191] on button "Refresh" at bounding box center [231, 191] width 59 height 26
click at [493, 527] on td "501" at bounding box center [541, 525] width 178 height 27
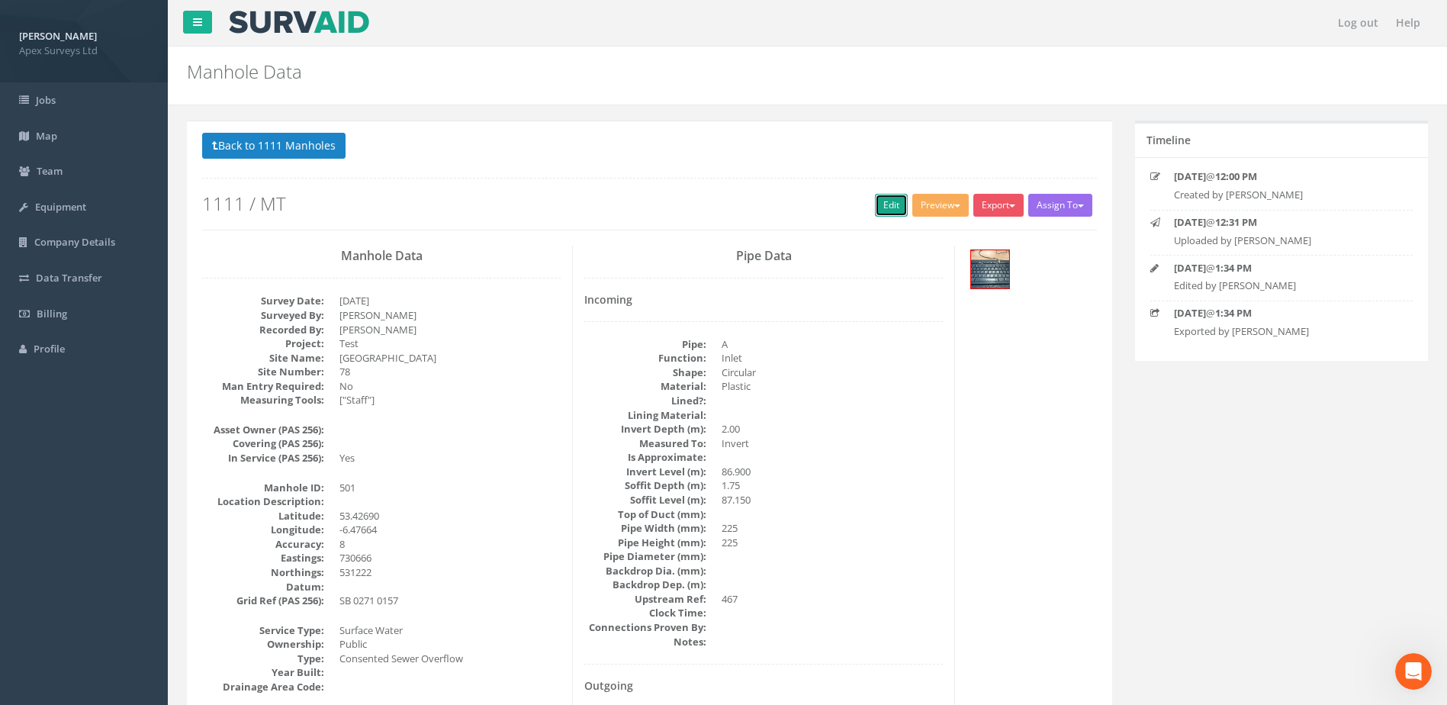
click at [884, 209] on link "Edit" at bounding box center [891, 205] width 33 height 23
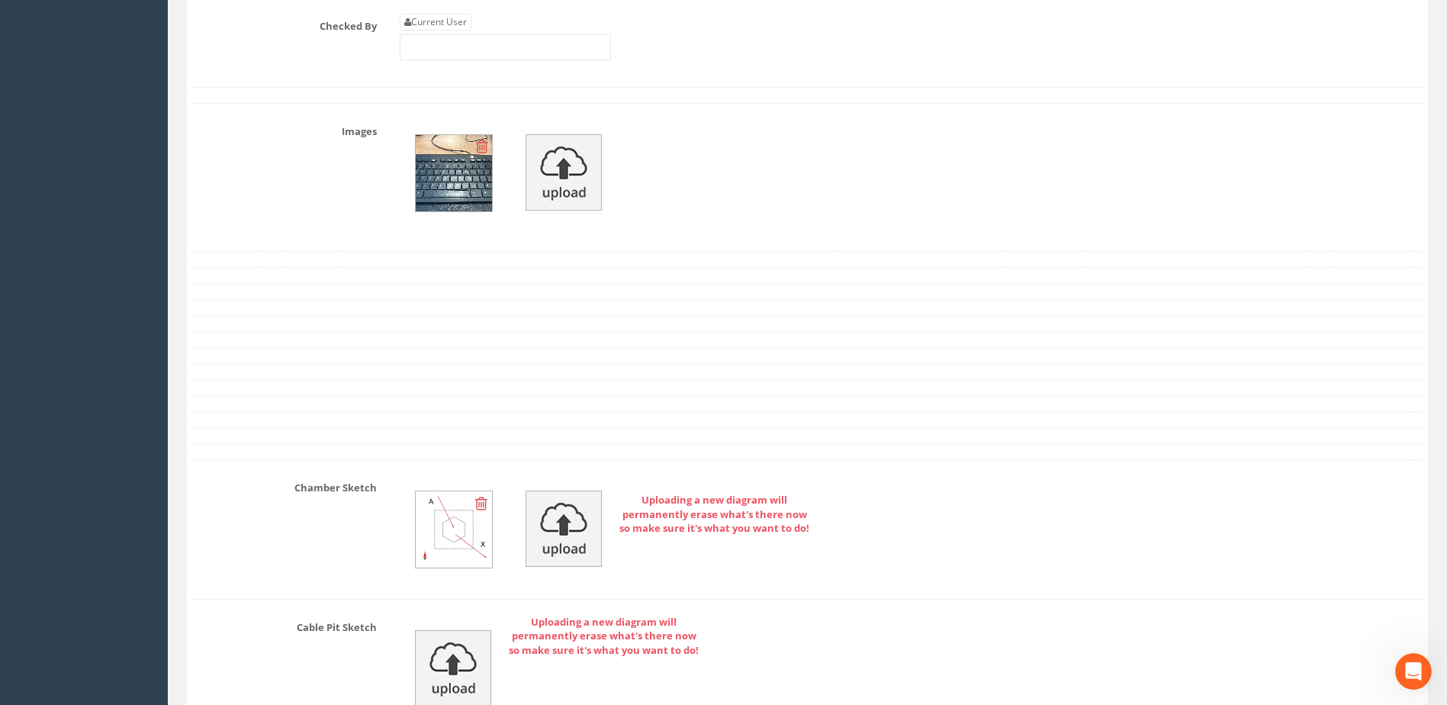
scroll to position [3180, 0]
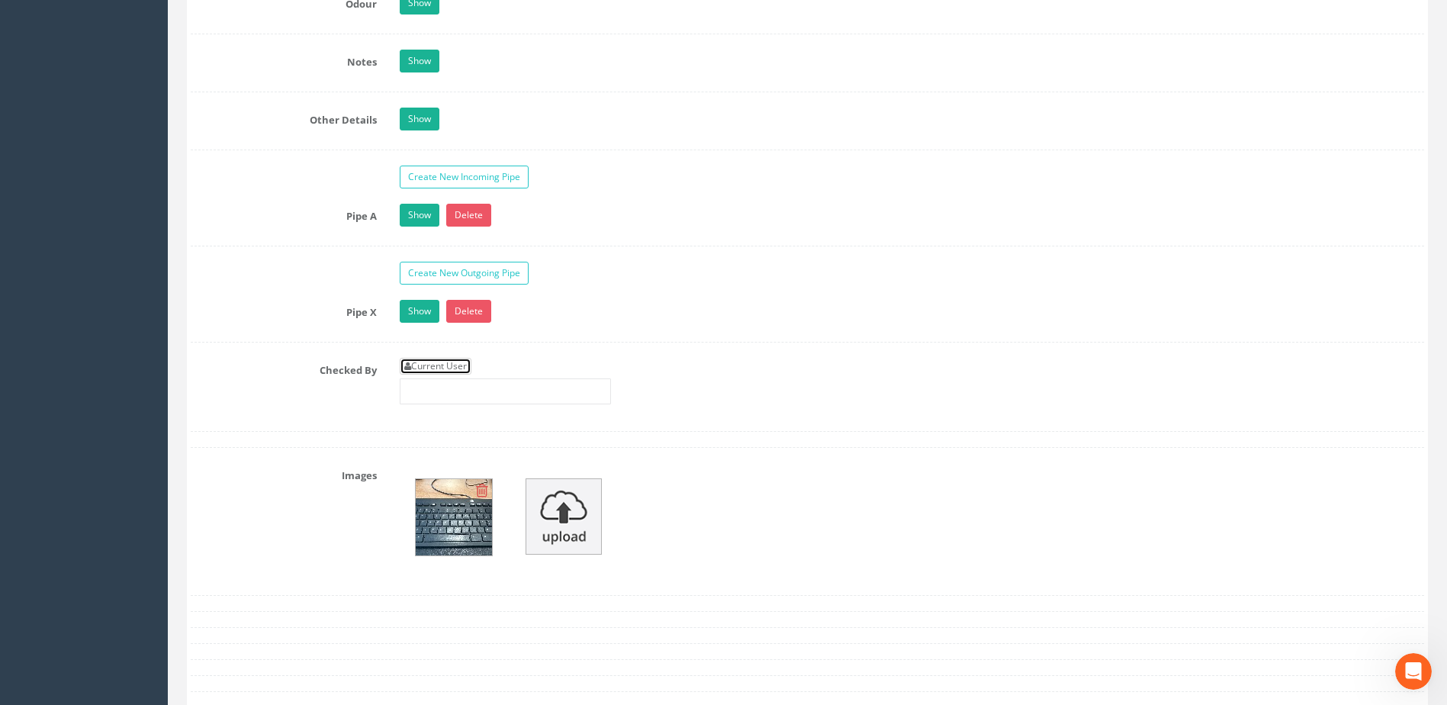
click at [443, 360] on link "Current User" at bounding box center [436, 366] width 72 height 17
type input "[PERSON_NAME]"
click at [1017, 389] on div "Current User [PERSON_NAME]" at bounding box center [911, 387] width 1047 height 58
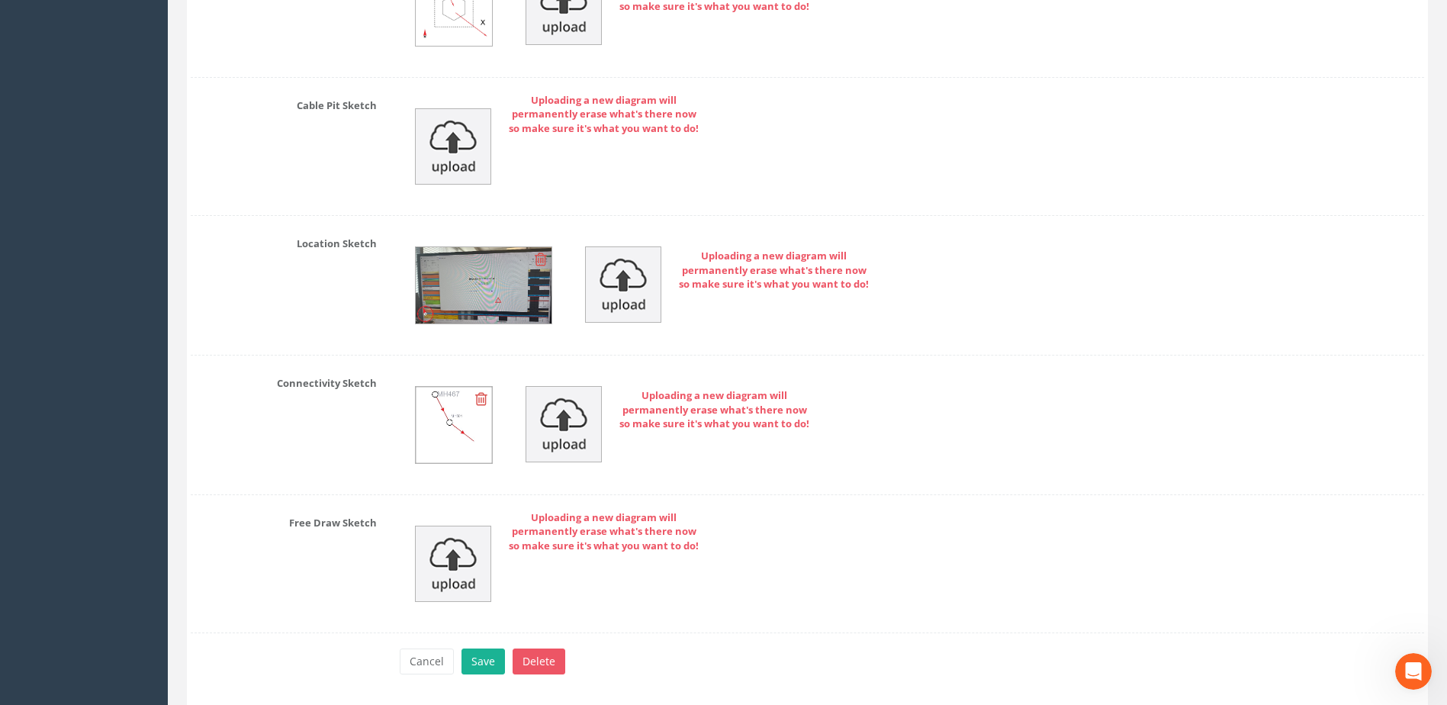
scroll to position [4095, 0]
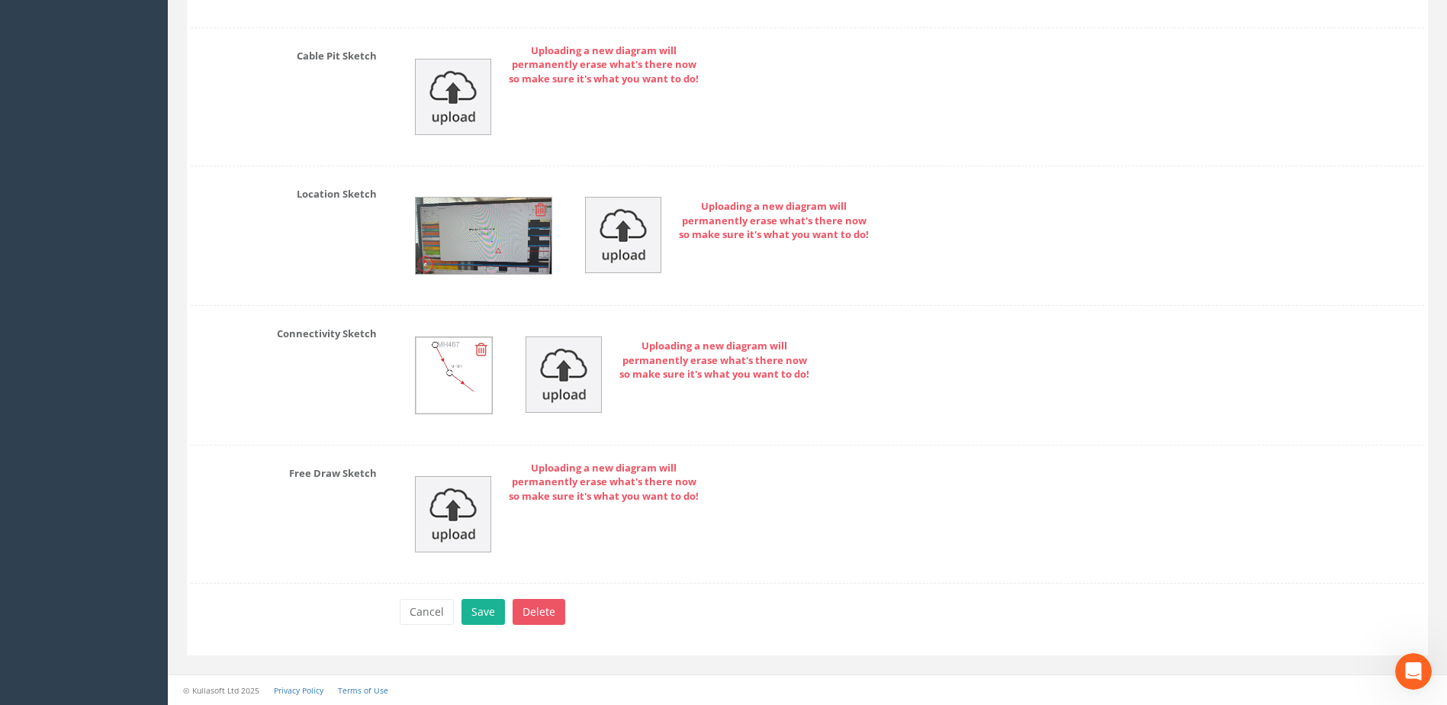
click at [451, 378] on img at bounding box center [454, 375] width 76 height 76
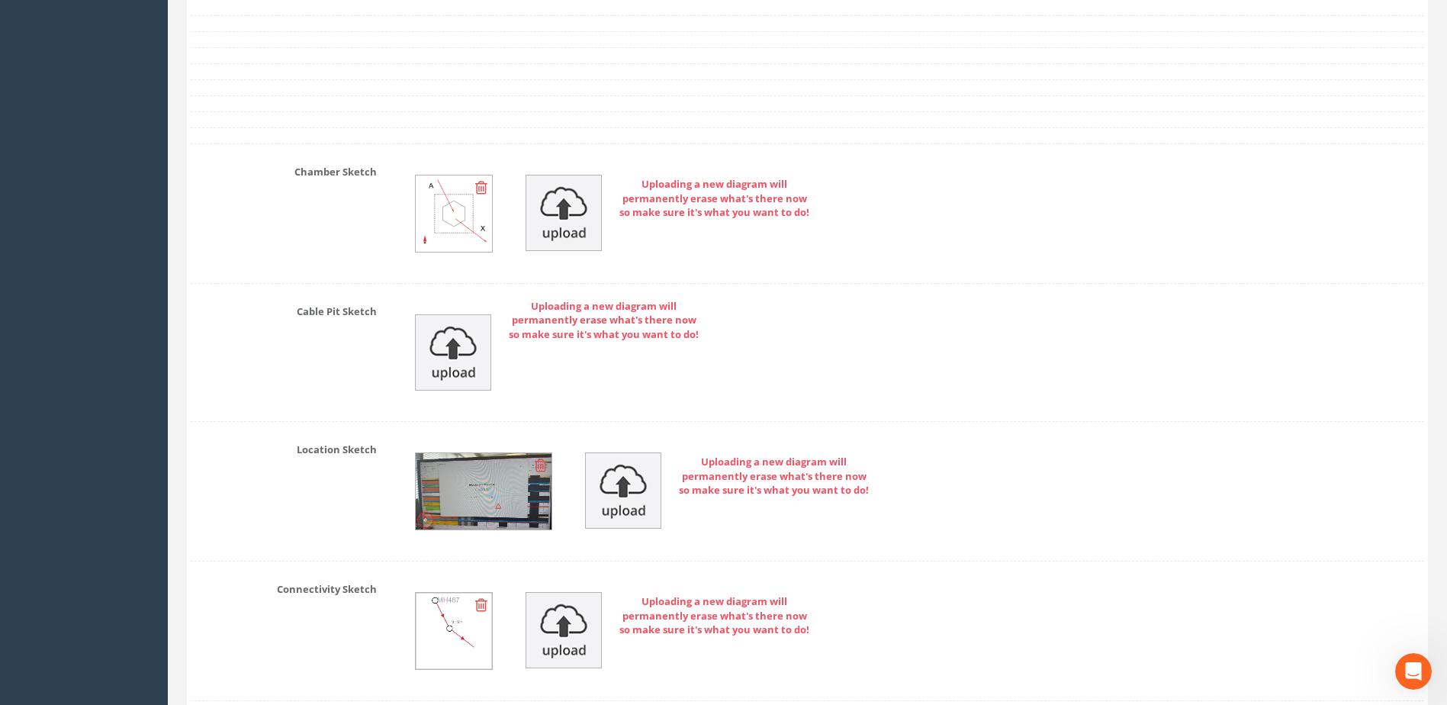
scroll to position [3866, 0]
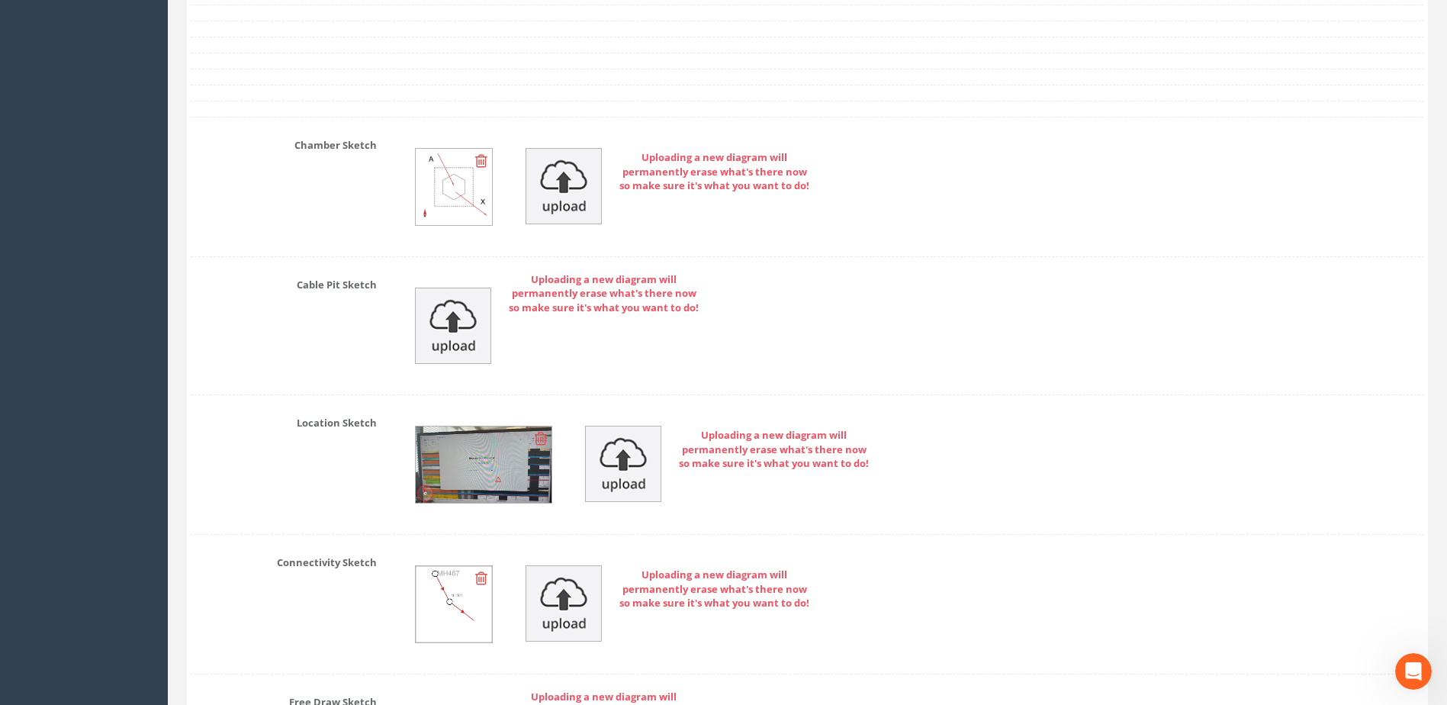
click at [542, 438] on icon at bounding box center [541, 438] width 12 height 15
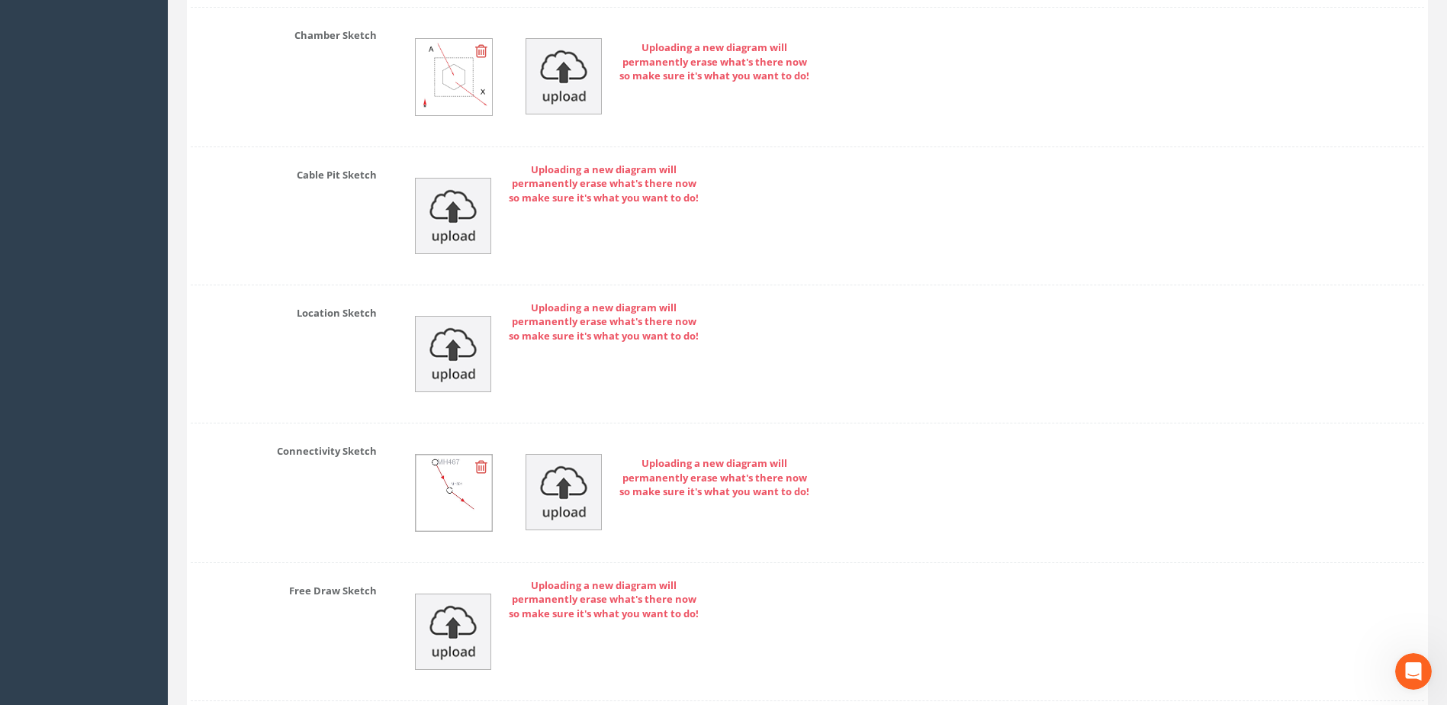
scroll to position [4094, 0]
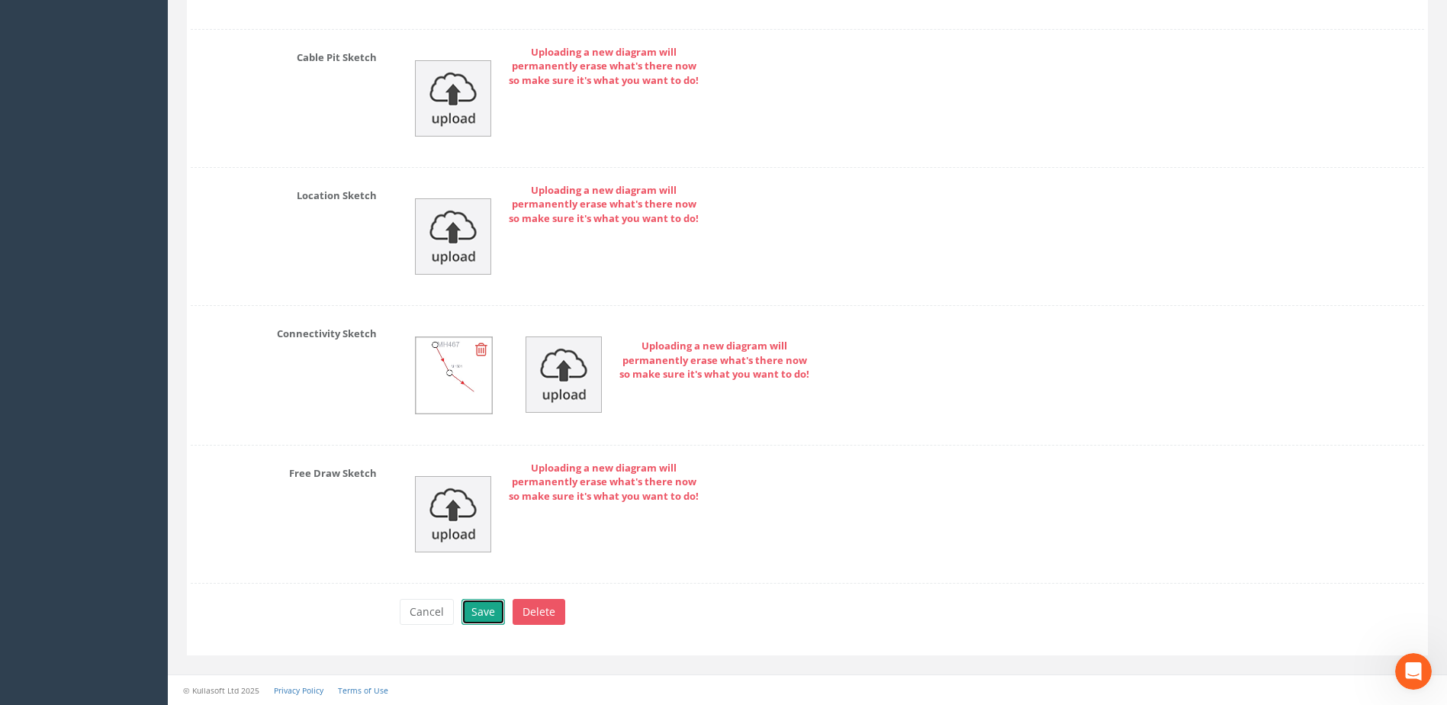
click at [482, 614] on button "Save" at bounding box center [482, 612] width 43 height 26
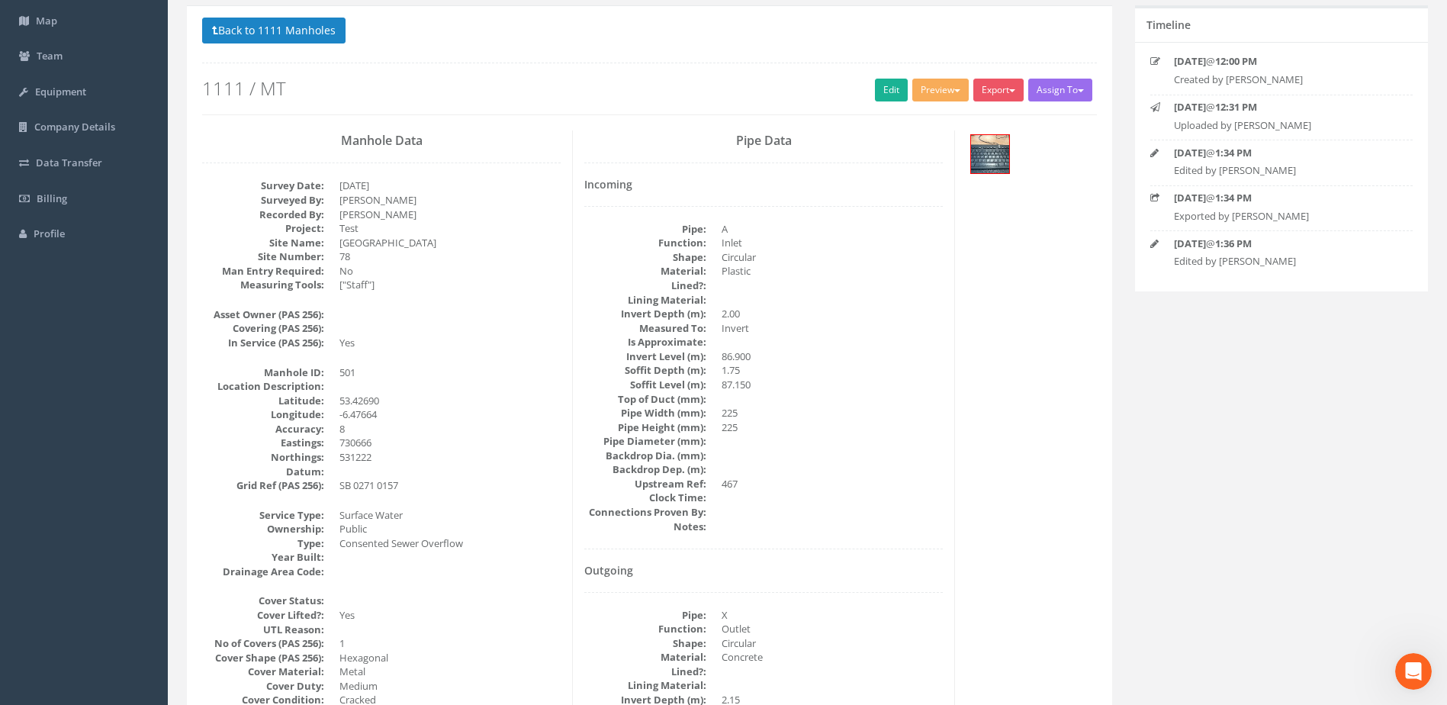
scroll to position [0, 0]
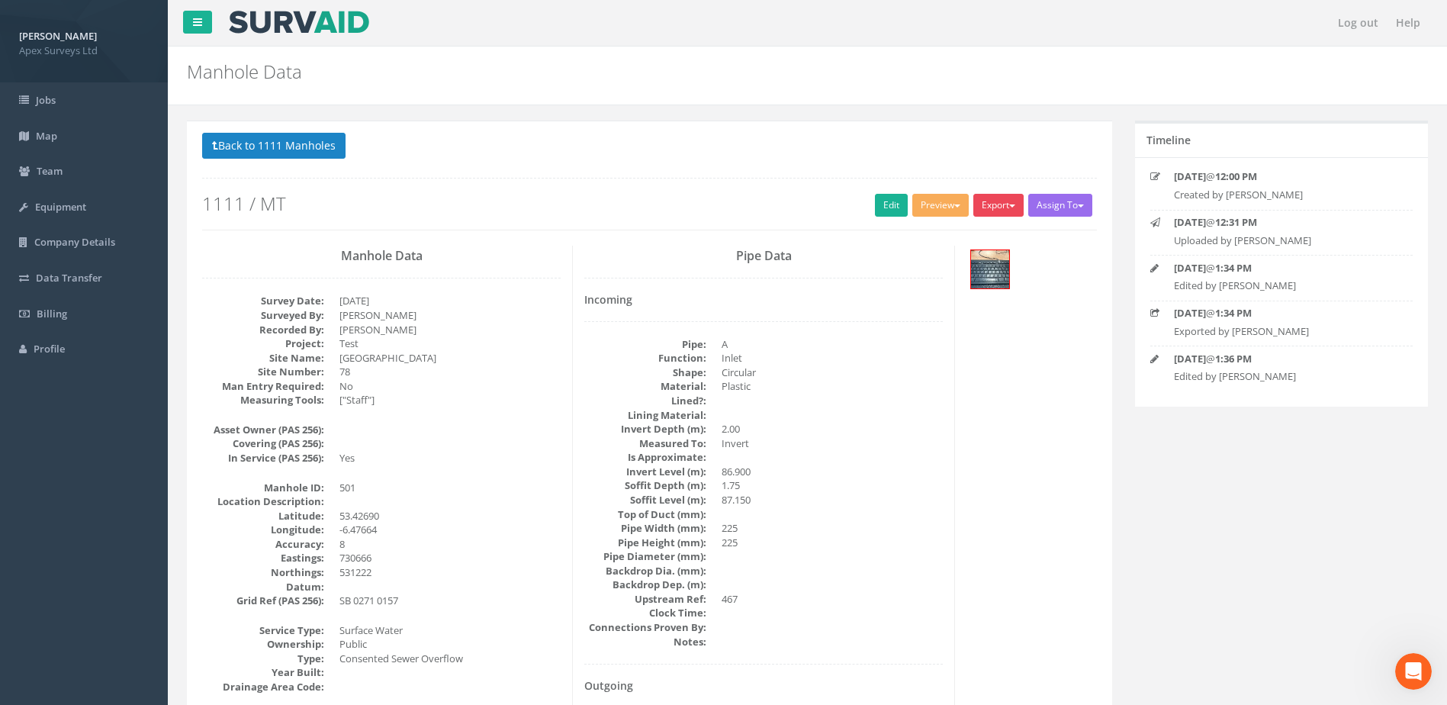
click at [997, 210] on button "Export" at bounding box center [998, 205] width 50 height 23
click at [955, 263] on link "United Utilities" at bounding box center [967, 264] width 116 height 24
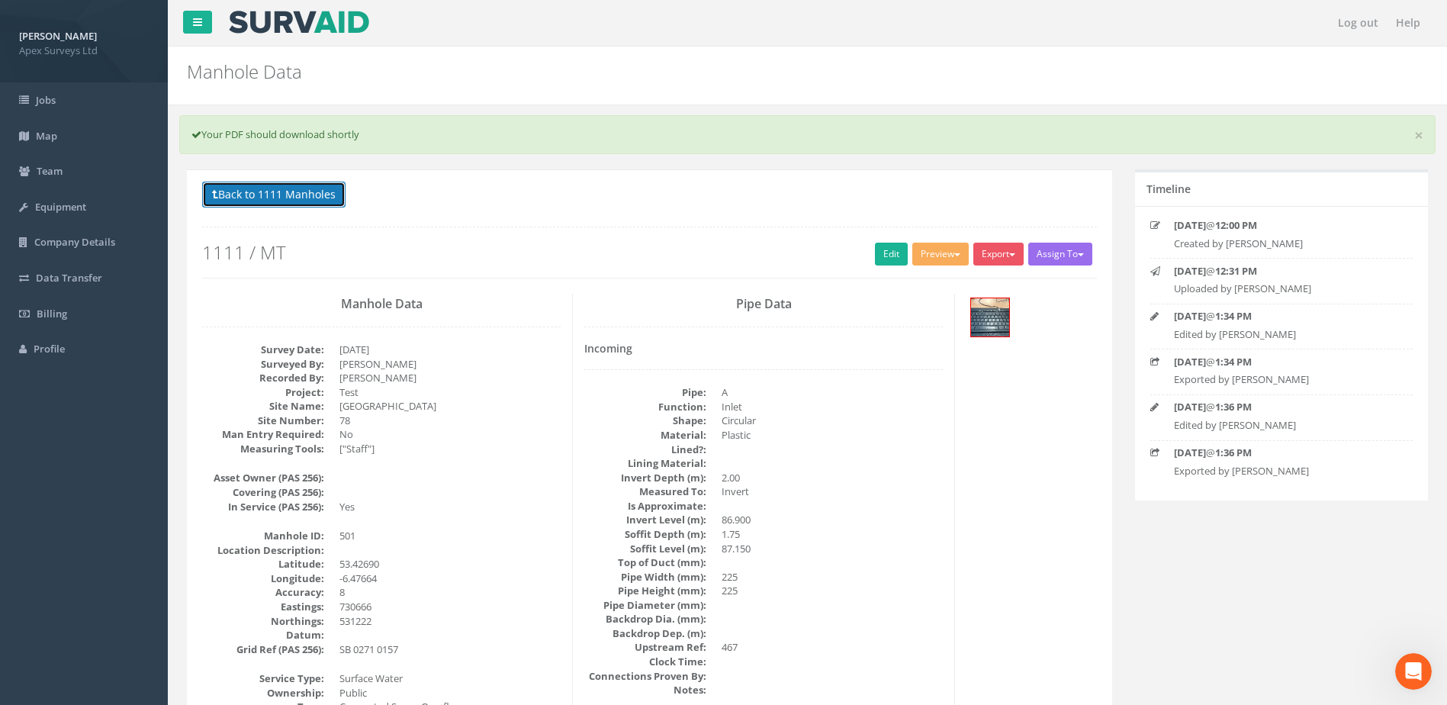
click at [237, 185] on button "Back to 1111 Manholes" at bounding box center [273, 194] width 143 height 26
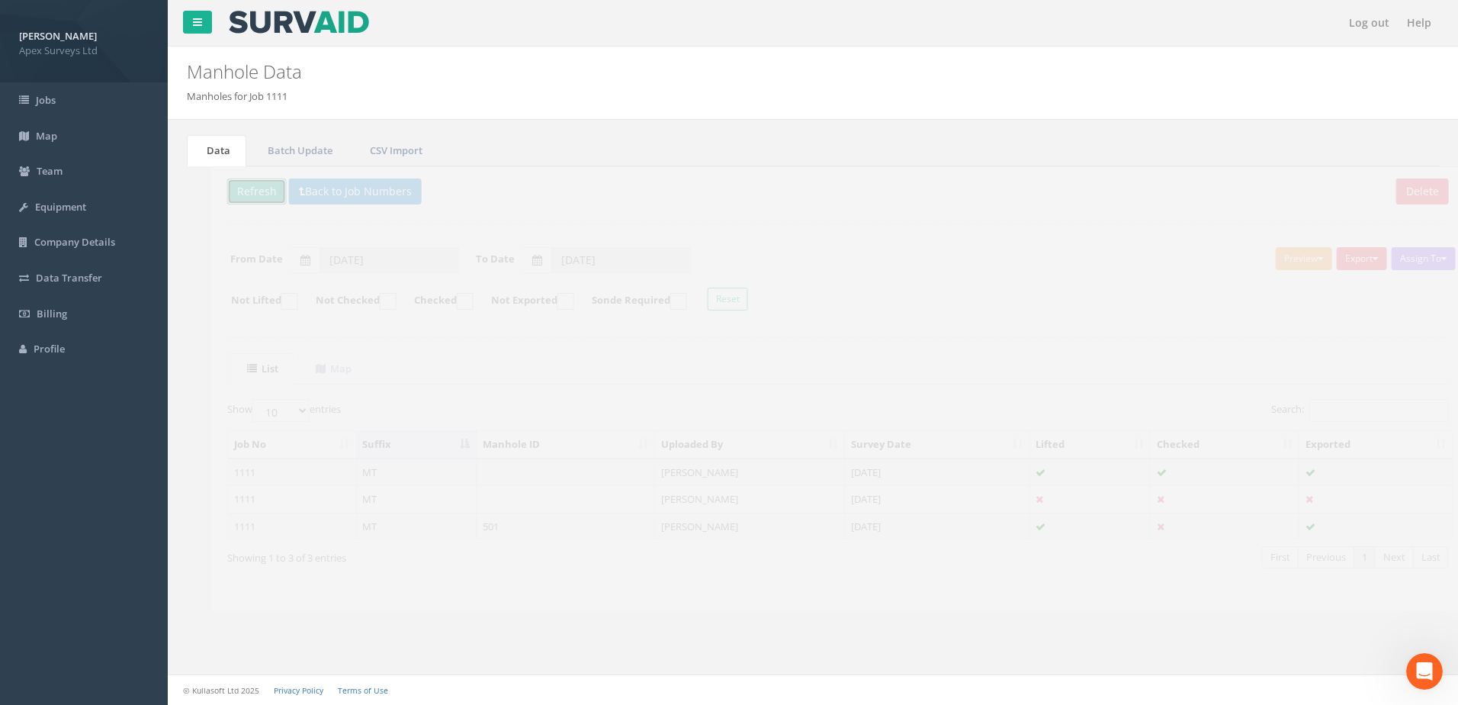
click at [245, 190] on button "Refresh" at bounding box center [231, 191] width 59 height 26
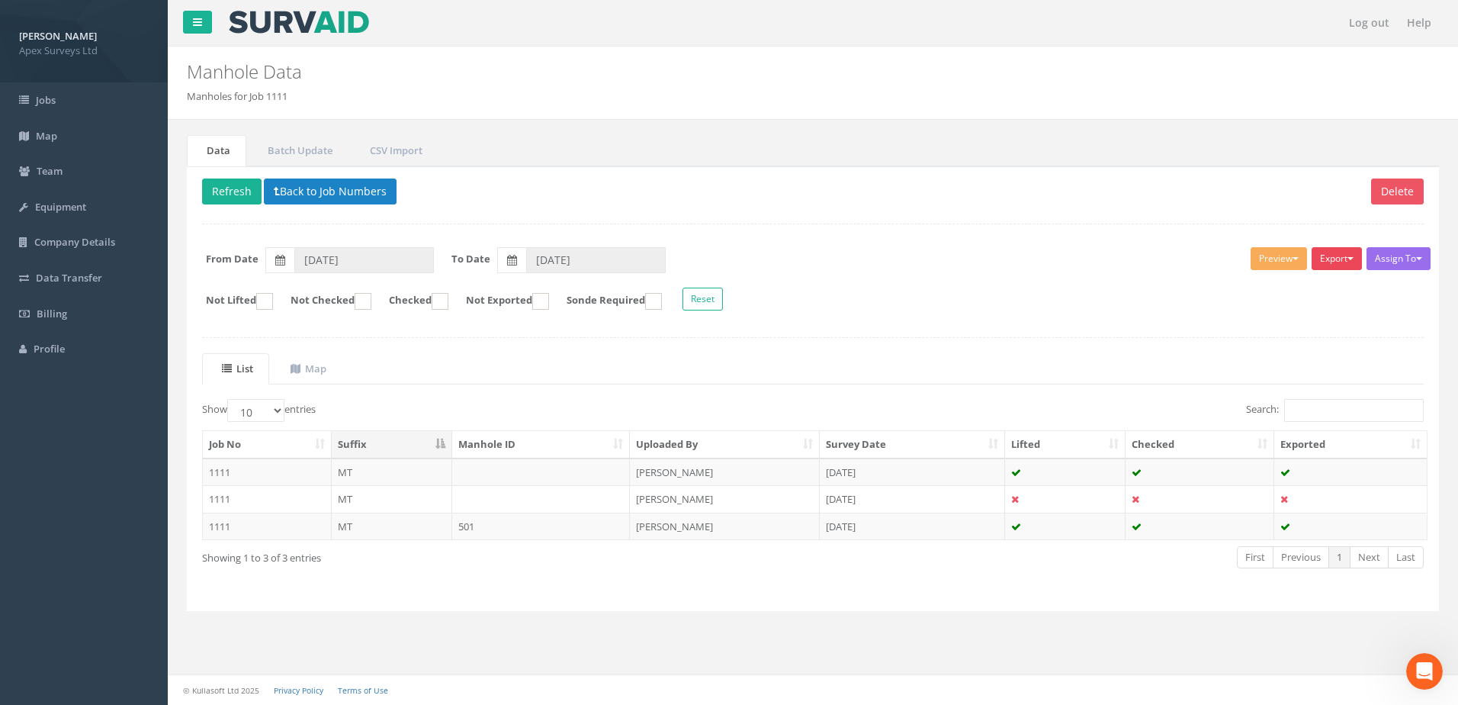
click at [1348, 257] on span "button" at bounding box center [1351, 258] width 6 height 3
click at [1309, 580] on link "Manhole Shapefile" at bounding box center [1299, 576] width 130 height 24
